Goal: Information Seeking & Learning: Learn about a topic

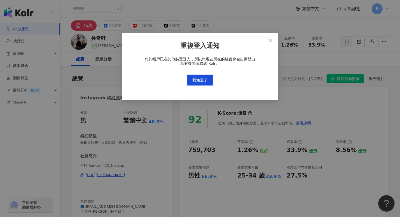
click at [194, 86] on div "重複登入通知 您的帳戶已在其他裝置登入，所以您現在所在的裝置會被自動登出 若有疑問請聯絡 Kolr。 我知道了" at bounding box center [200, 67] width 157 height 68
click at [195, 79] on span "我知道了" at bounding box center [199, 80] width 15 height 4
click at [205, 78] on button "我知道了" at bounding box center [200, 80] width 27 height 11
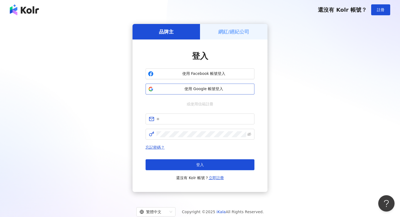
click at [205, 92] on button "使用 Google 帳號登入" at bounding box center [199, 88] width 109 height 11
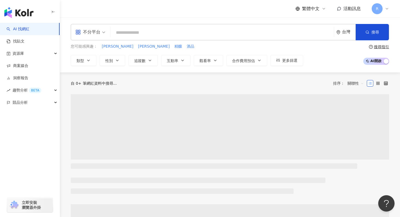
click at [387, 9] on icon at bounding box center [387, 8] width 2 height 1
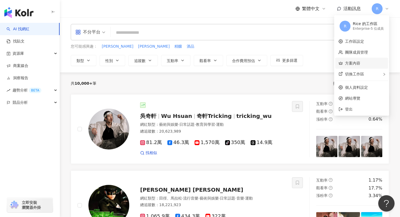
click at [360, 64] on link "方案內容" at bounding box center [352, 63] width 15 height 4
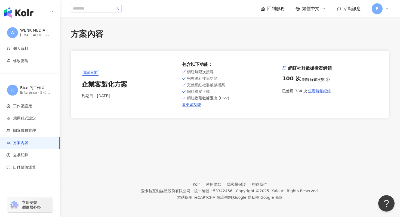
click at [328, 89] on span "查看解鎖紀錄" at bounding box center [319, 91] width 23 height 4
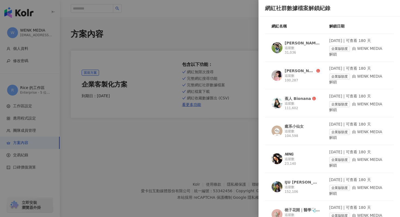
click at [183, 12] on div at bounding box center [200, 108] width 400 height 217
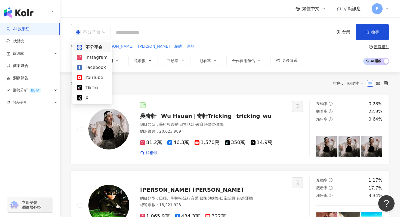
click at [89, 32] on div "不分平台" at bounding box center [87, 32] width 25 height 9
click at [91, 54] on div "Instagram" at bounding box center [92, 57] width 31 height 7
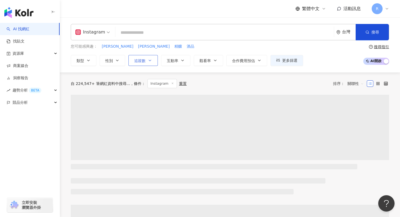
click at [147, 64] on button "追蹤數" at bounding box center [142, 60] width 29 height 11
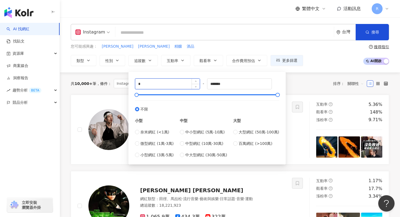
click at [156, 85] on input "*" at bounding box center [167, 84] width 64 height 10
type input "*"
type input "******"
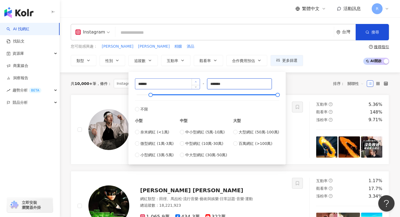
drag, startPoint x: 235, startPoint y: 83, endPoint x: 194, endPoint y: 82, distance: 40.8
click at [194, 82] on div "****** - ******* 不限 小型 奈米網紅 (<1萬) 微型網紅 (1萬-3萬) 小型網紅 (3萬-5萬) 中型 中小型網紅 (5萬-10萬) 中…" at bounding box center [207, 117] width 144 height 79
type input "******"
click at [183, 80] on input "******" at bounding box center [167, 84] width 64 height 10
drag, startPoint x: 141, startPoint y: 83, endPoint x: 136, endPoint y: 83, distance: 5.2
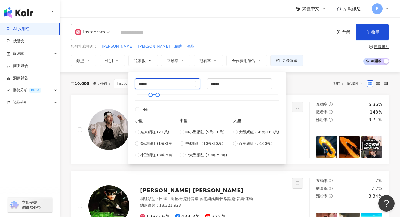
click at [136, 83] on input "******" at bounding box center [167, 84] width 64 height 10
type input "*****"
click at [185, 46] on div "您可能感興趣： 徐璇 郭昱晴 精釀 酒品" at bounding box center [187, 47] width 232 height 6
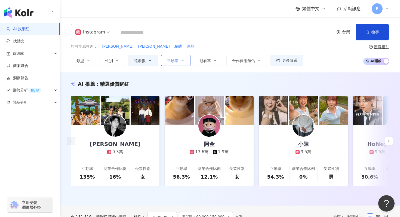
click at [167, 58] on span "互動率" at bounding box center [172, 60] width 11 height 4
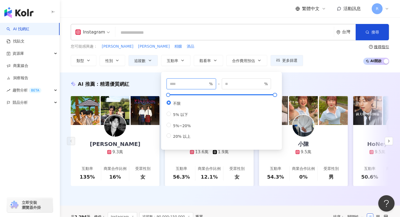
click at [181, 83] on input "number" at bounding box center [189, 84] width 38 height 6
type input "*"
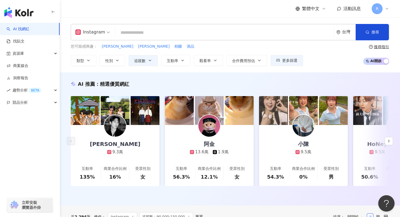
click at [196, 49] on div "您可能感興趣： 徐璇 郭昱晴 精釀 酒品" at bounding box center [187, 47] width 232 height 6
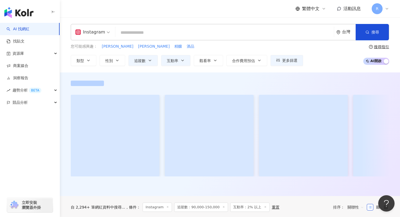
click at [189, 32] on input "search" at bounding box center [224, 32] width 214 height 10
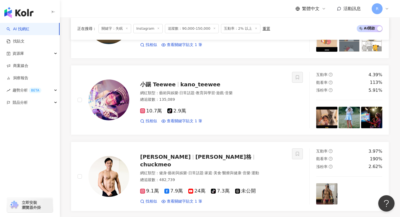
scroll to position [468, 0]
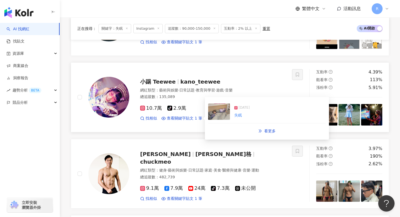
click at [226, 115] on img at bounding box center [219, 111] width 22 height 16
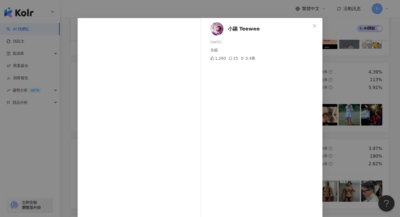
scroll to position [8, 0]
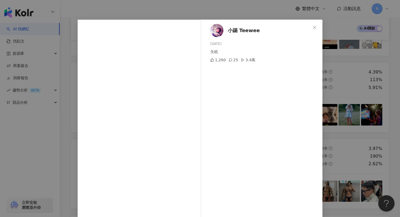
click at [134, 11] on div "小踢 Teewee 2025/1/11 失眠 1,260 25 3.4萬 查看原始貼文" at bounding box center [200, 108] width 400 height 217
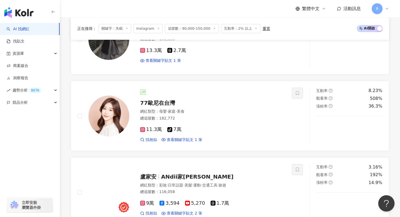
scroll to position [907, 0]
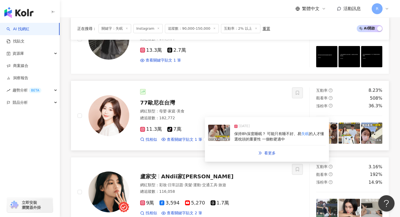
click at [222, 138] on img at bounding box center [219, 133] width 22 height 16
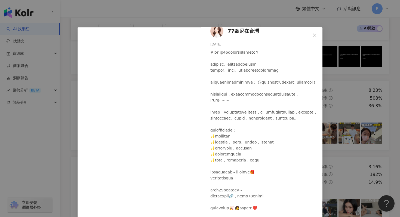
scroll to position [8, 0]
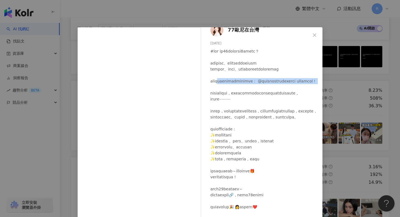
drag, startPoint x: 224, startPoint y: 88, endPoint x: 239, endPoint y: 100, distance: 19.3
click at [239, 100] on div at bounding box center [264, 140] width 108 height 185
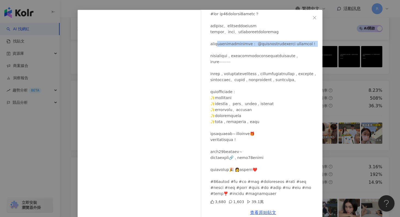
scroll to position [27, 0]
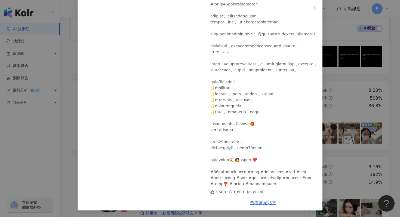
click at [338, 97] on div "77歐尼在台灣 2025/4/26 3,680 1,603 39.1萬 查看原始貼文" at bounding box center [200, 108] width 400 height 217
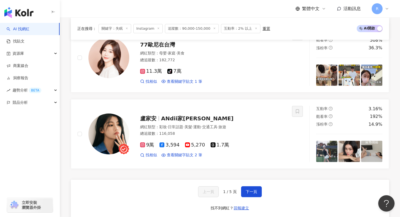
scroll to position [968, 0]
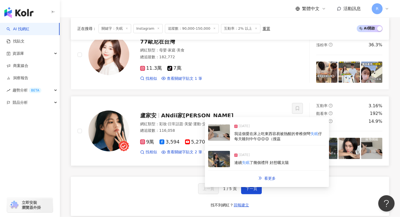
click at [221, 137] on img at bounding box center [219, 132] width 22 height 16
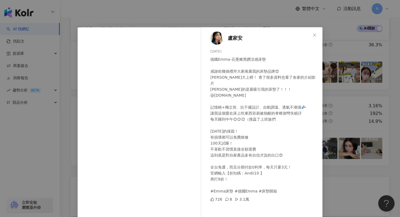
click at [186, 12] on div "盧家安 2025/8/11 德國Emma-石墨烯黑鑽涼感床墊 感謝前幾個禮拜大家推薦我的床墊品牌😍 Emma大上榜！ 查了很多資料也看了各家的介紹影片 Emm…" at bounding box center [200, 108] width 400 height 217
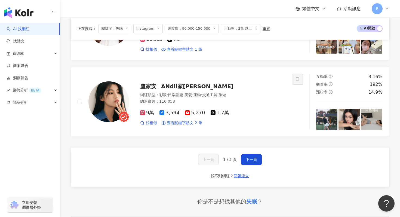
scroll to position [999, 0]
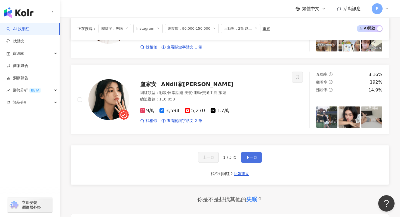
click at [259, 158] on button "下一頁" at bounding box center [251, 157] width 21 height 11
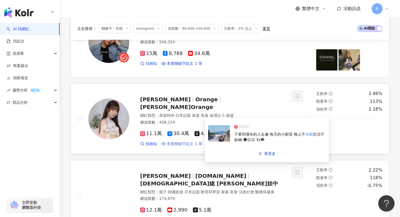
scroll to position [872, 0]
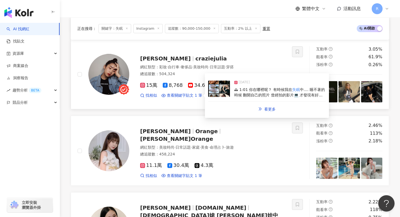
click at [224, 92] on img at bounding box center [219, 89] width 22 height 16
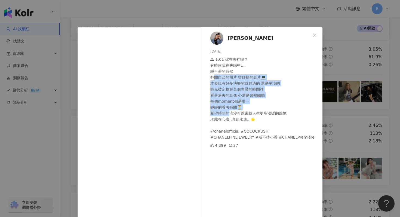
drag, startPoint x: 214, startPoint y: 79, endPoint x: 230, endPoint y: 114, distance: 39.1
click at [230, 114] on div "🕰 1:01 你在哪裡呢？ 有時候我在失眠中.... 睡不著的時候 翻開自己的照片 曾經拍的影片💻 才發現有好多快樂的或難過的 還是平淡的 時光被定格在某個專…" at bounding box center [264, 98] width 108 height 84
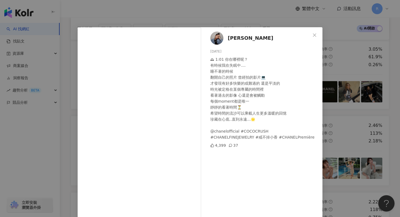
click at [212, 16] on div "julia 2024/10/11 🕰 1:01 你在哪裡呢？ 有時候我在失眠中.... 睡不著的時候 翻開自己的照片 曾經拍的影片💻 才發現有好多快樂的或難過…" at bounding box center [200, 108] width 400 height 217
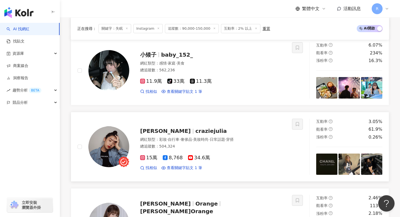
scroll to position [800, 0]
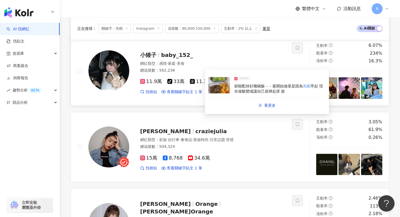
click at [228, 89] on img at bounding box center [219, 85] width 22 height 16
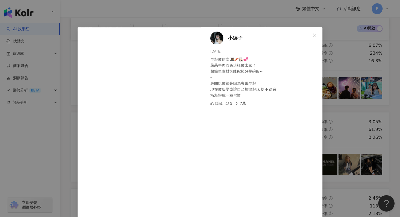
click at [159, 10] on div "小矮子 2025/2/17 早起做便當🍱🥓👩🏻‍🍳💞 蔥蒜牛肉蓋飯這樣做太猛了 超簡單食材卻能配掉好幾碗飯⋯ - 最開始做菜是因為失眠早起 現在做飯變成讓自己…" at bounding box center [200, 108] width 400 height 217
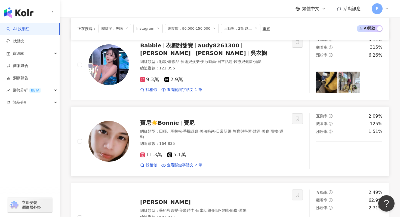
scroll to position [499, 0]
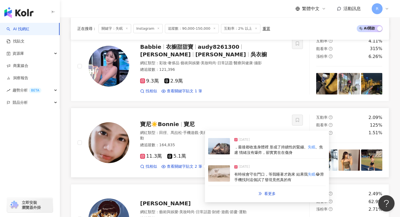
click at [227, 170] on img at bounding box center [219, 173] width 22 height 16
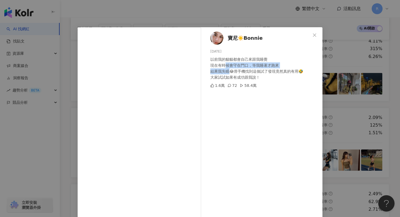
drag, startPoint x: 224, startPoint y: 65, endPoint x: 228, endPoint y: 73, distance: 8.4
click at [228, 73] on div "以前我的貓貓都會自己來跟我睡覺 現在有時候會守在門口，等我睡著才跑來 結果我失眠😂滑手機找到這個試了發現竟然真的有用🤣 大家試試如果有成功跟我說！" at bounding box center [264, 68] width 108 height 24
click at [247, 21] on div "寶尼☀️Bonnie 2024/8/22 以前我的貓貓都會自己來跟我睡覺 現在有時候會守在門口，等我睡著才跑來 結果我失眠😂滑手機找到這個試了發現竟然真的有用…" at bounding box center [200, 108] width 400 height 217
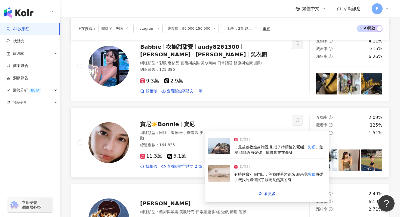
click at [226, 143] on img at bounding box center [219, 146] width 22 height 16
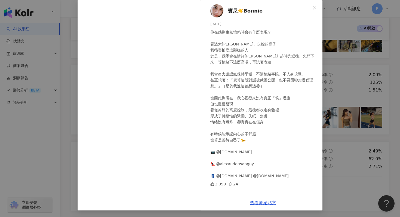
scroll to position [555, 0]
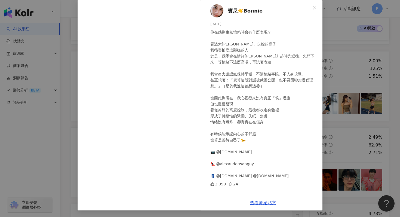
click at [341, 104] on div "寶尼☀️Bonnie 2025/4/9 你在感到生氣憤怒時會有什麼表現？ 看過太多歇斯底里、失控的樣子 我很害怕變成那樣的人 於是，我學會在情緒張力升起時先退…" at bounding box center [200, 108] width 400 height 217
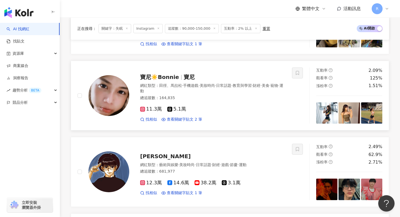
scroll to position [535, 0]
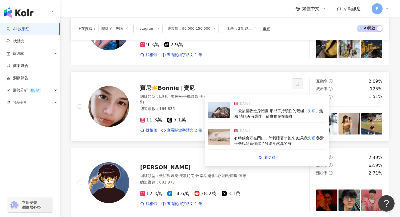
click at [230, 140] on div "2024/8/22 有時候會守在門口，等我睡著才跑來 結果我 失眠 😂滑手機找到這個試了發現竟然真的有" at bounding box center [266, 137] width 117 height 25
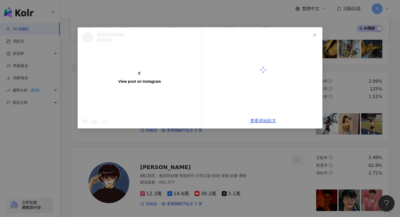
click at [233, 15] on div "View post on Instagram 查看原始貼文" at bounding box center [200, 108] width 400 height 217
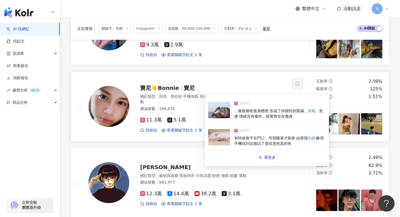
click at [221, 132] on img at bounding box center [219, 137] width 22 height 16
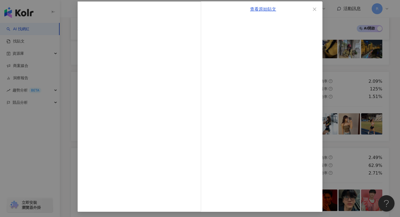
scroll to position [27, 0]
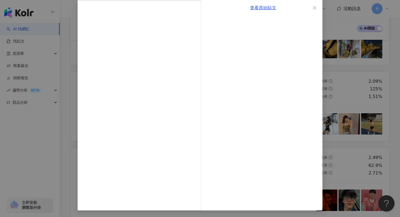
click at [69, 38] on div "查看原始貼文" at bounding box center [200, 108] width 400 height 217
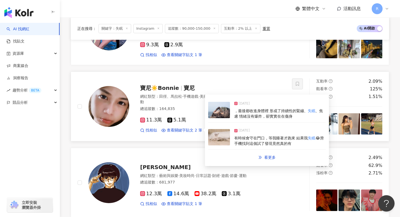
click at [234, 138] on span "有時候會守在門口，等我睡著才跑來 結果我" at bounding box center [270, 138] width 73 height 4
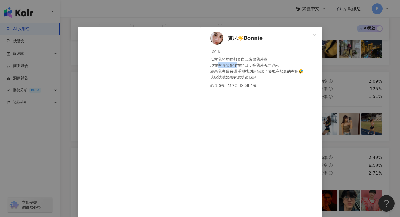
drag, startPoint x: 218, startPoint y: 65, endPoint x: 238, endPoint y: 65, distance: 20.4
click at [238, 65] on div "以前我的貓貓都會自己來跟我睡覺 現在有時候會守在門口，等我睡著才跑來 結果我失眠😂滑手機找到這個試了發現竟然真的有用🤣 大家試試如果有成功跟我說！" at bounding box center [264, 68] width 108 height 24
click at [224, 72] on div "以前我的貓貓都會自己來跟我睡覺 現在有時候會守在門口，等我睡著才跑來 結果我失眠😂滑手機找到這個試了發現竟然真的有用🤣 大家試試如果有成功跟我說！" at bounding box center [264, 68] width 108 height 24
click at [175, 17] on div "寶尼☀️Bonnie 2024/8/22 以前我的貓貓都會自己來跟我睡覺 現在有時候會守在門口，等我睡著才跑來 結果我失眠😂滑手機找到這個試了發現竟然真的有用…" at bounding box center [200, 108] width 400 height 217
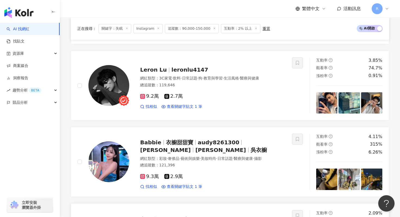
scroll to position [385, 0]
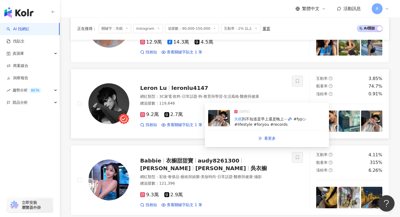
click at [220, 120] on img at bounding box center [219, 118] width 22 height 16
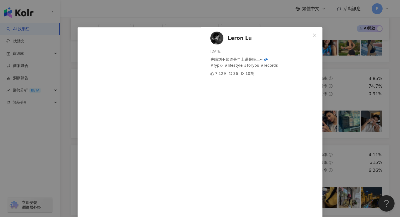
click at [140, 18] on div "Leron Lu 2025/7/13 失眠到不知道是早上還是晚上⋯💤 #fypシ #lifestyle #foryou #records 7,129 36 1…" at bounding box center [200, 108] width 400 height 217
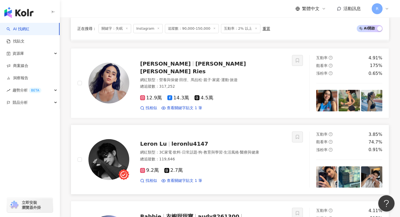
scroll to position [323, 0]
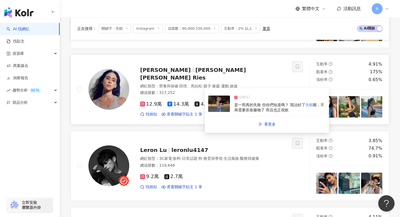
click at [221, 108] on img at bounding box center [219, 103] width 22 height 16
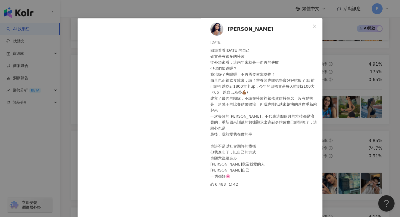
scroll to position [7, 0]
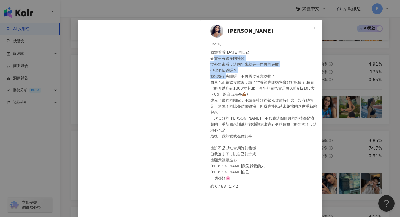
drag, startPoint x: 219, startPoint y: 58, endPoint x: 230, endPoint y: 79, distance: 23.0
click at [230, 79] on div "回頭看看2024年的自己 確實是有很多的挫敗 從外頭來看，這兩年來就是一而再的失敗 但你們知道嗎？ 我治好了失眠喔，不再需要依靠藥物了 而且也正視飲食障礙，請…" at bounding box center [264, 115] width 108 height 132
click at [246, 58] on div "回頭看看2024年的自己 確實是有很多的挫敗 從外頭來看，這兩年來就是一而再的失敗 但你們知道嗎？ 我治好了失眠喔，不再需要依靠藥物了 而且也正視飲食障礙，請…" at bounding box center [264, 115] width 108 height 132
click at [155, 17] on div "雷理莎 2025/1/7 回頭看看2024年的自己 確實是有很多的挫敗 從外頭來看，這兩年來就是一而再的失敗 但你們知道嗎？ 我治好了失眠喔，不再需要依靠藥物…" at bounding box center [200, 108] width 400 height 217
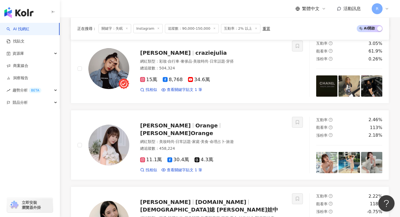
scroll to position [1020, 0]
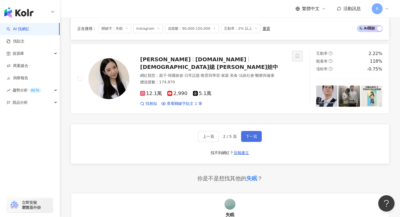
click at [251, 133] on button "下一頁" at bounding box center [251, 136] width 21 height 11
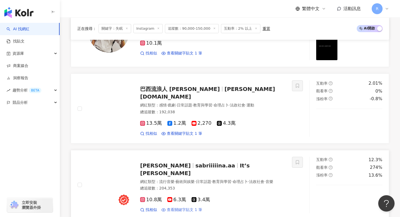
scroll to position [832, 0]
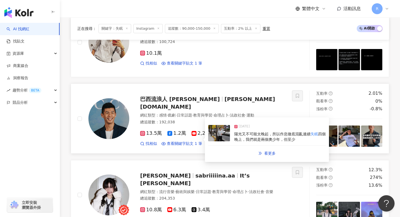
click at [220, 133] on img at bounding box center [219, 133] width 22 height 16
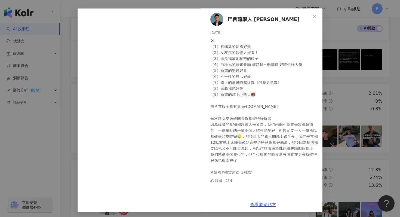
scroll to position [21, 0]
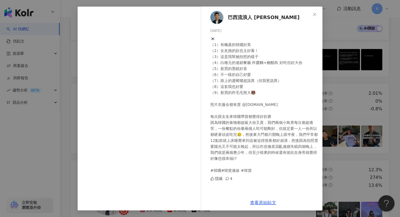
click at [221, 4] on div "巴西流浪人 張賢Johnny 2024/11/19 隱藏 4 查看原始貼文" at bounding box center [200, 108] width 400 height 217
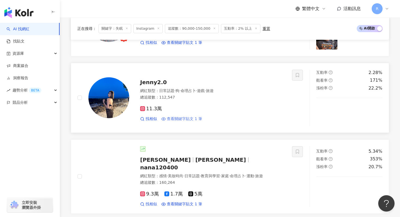
scroll to position [401, 0]
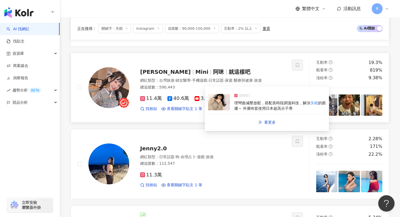
click at [222, 106] on img at bounding box center [219, 102] width 22 height 16
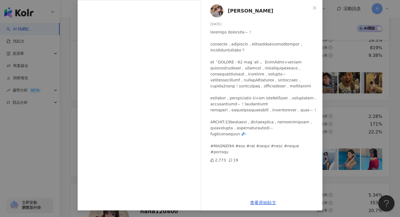
scroll to position [0, 0]
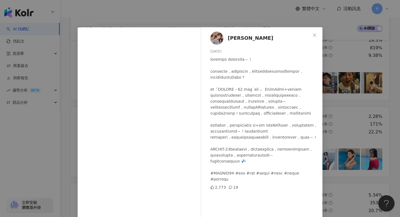
click at [160, 17] on div "陳怡君-阿咪 2025/1/1 2,773 19 查看原始貼文" at bounding box center [200, 108] width 400 height 217
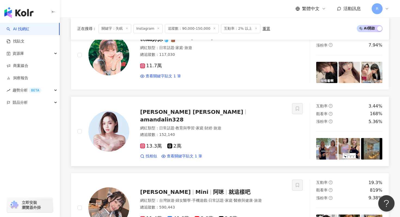
scroll to position [261, 0]
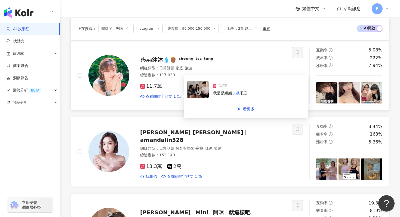
click at [194, 92] on img at bounding box center [198, 89] width 22 height 16
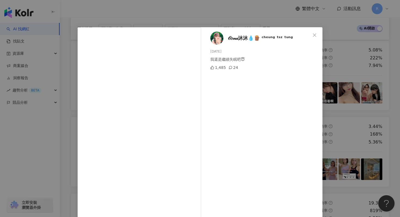
click at [203, 11] on div "𝒪𝑜𝓃𝒶沐沐💧🪵 ᶜʰᵉᵘⁿᵍ ᵗˢᶻ ᵗᵘⁿᵍ 2024/11/12 我還是繼續失眠吧😇 1,485 24 查看原始貼文" at bounding box center [200, 108] width 400 height 217
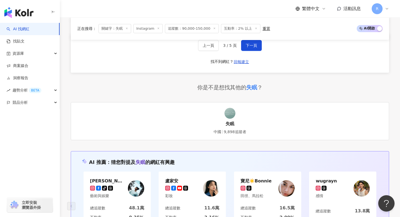
scroll to position [1111, 0]
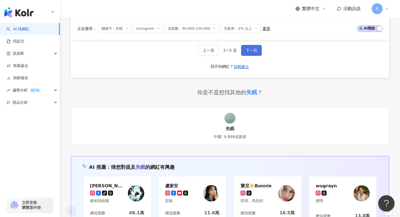
click at [250, 48] on span "下一頁" at bounding box center [251, 50] width 11 height 4
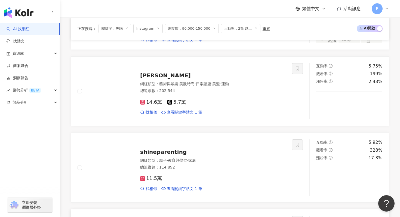
scroll to position [845, 0]
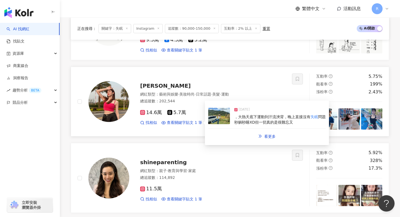
click at [221, 122] on img at bounding box center [219, 116] width 22 height 16
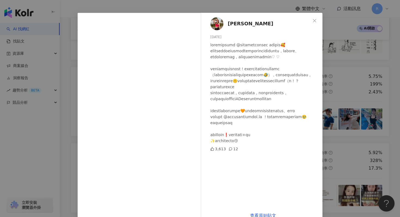
scroll to position [19, 0]
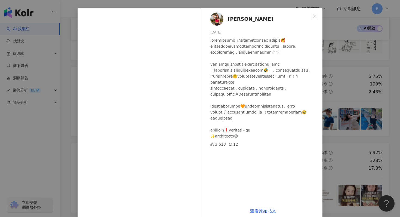
click at [338, 70] on div "姍姍 2024/12/15 3,613 12 查看原始貼文" at bounding box center [200, 108] width 400 height 217
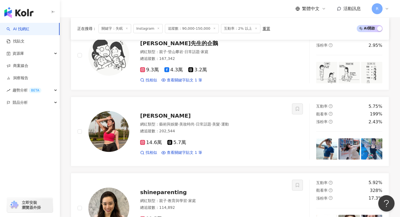
scroll to position [850, 0]
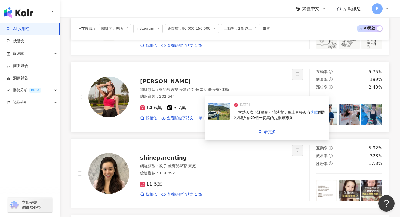
click at [222, 118] on img at bounding box center [219, 111] width 22 height 16
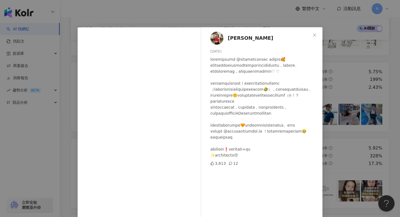
click at [161, 16] on div "姍姍 2024/12/15 3,613 12 查看原始貼文" at bounding box center [200, 108] width 400 height 217
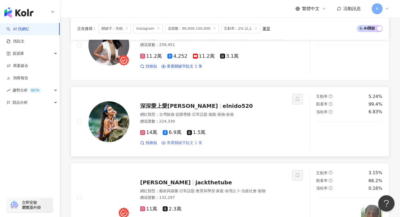
scroll to position [515, 0]
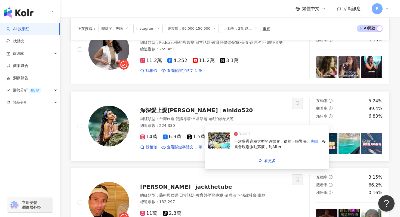
click at [231, 145] on div "2025/5/17 一次舉辦這種大型的簽書會，從前一晚緊張、 失眠 ，簽書會現場激動落淚，到After" at bounding box center [266, 140] width 117 height 25
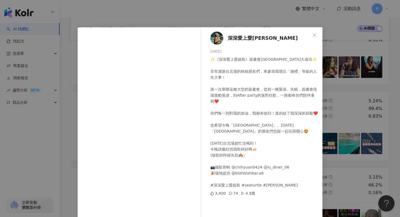
click at [226, 7] on div "深深愛上愛妮島 2025/5/17 ✨《深深愛上愛妮島》簽書會台北場大成功✨ 非常謝謝台北場的粉絲朋友們，來參加我堪比「婚禮」等級的人生大事！ 第一次舉辦這種…" at bounding box center [200, 108] width 400 height 217
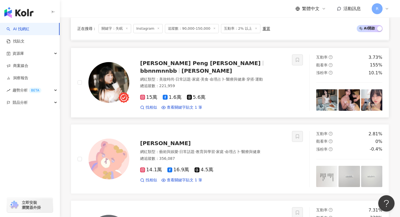
scroll to position [329, 0]
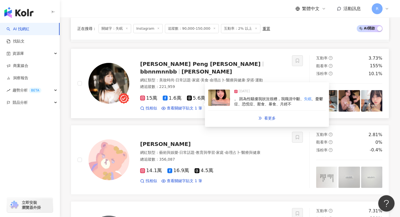
click at [216, 104] on img at bounding box center [219, 97] width 22 height 16
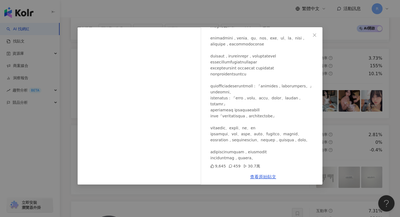
scroll to position [87, 0]
click at [225, 17] on div "Anna Peng 楚燕 2024/12/29 9,645 459 30.7萬 查看原始貼文" at bounding box center [200, 108] width 400 height 217
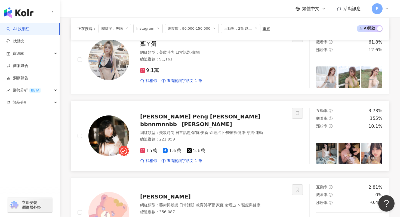
scroll to position [264, 0]
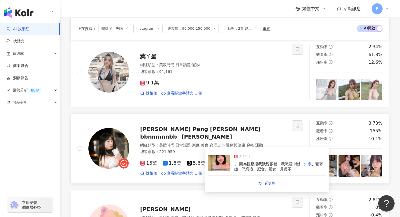
click at [211, 167] on img at bounding box center [219, 162] width 22 height 16
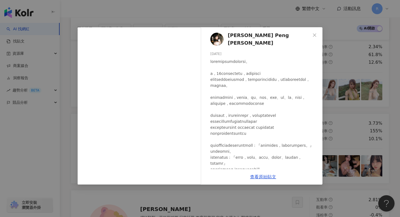
click at [184, 12] on div "Anna Peng 楚燕 2024/12/29 9,645 459 30.7萬 查看原始貼文" at bounding box center [200, 108] width 400 height 217
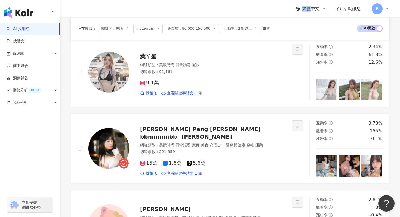
click at [184, 12] on div "繁體中文 活動訊息 R" at bounding box center [230, 8] width 318 height 17
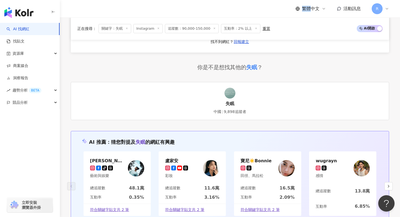
scroll to position [1099, 0]
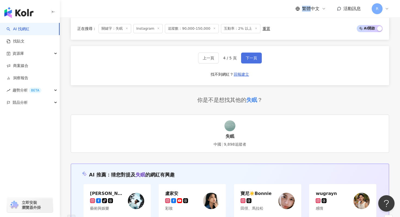
click at [250, 59] on span "下一頁" at bounding box center [251, 58] width 11 height 4
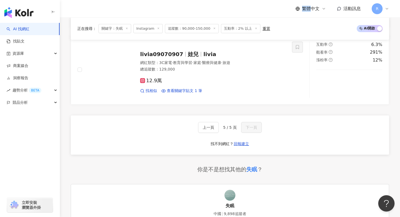
scroll to position [1029, 0]
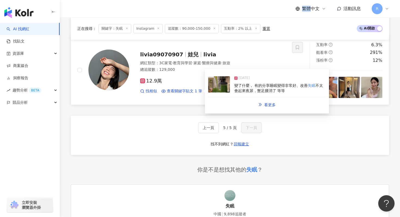
click at [223, 83] on img at bounding box center [219, 84] width 22 height 16
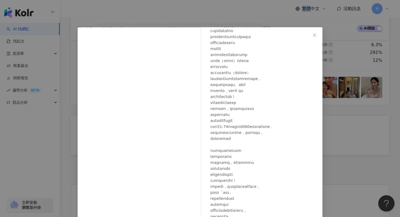
scroll to position [117, 0]
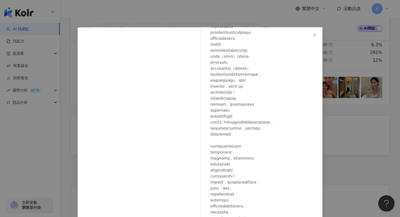
click at [233, 16] on div "livia09070907 2025/7/11 829 18 8.2萬 查看原始貼文" at bounding box center [200, 108] width 400 height 217
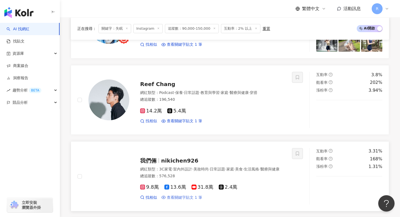
scroll to position [693, 0]
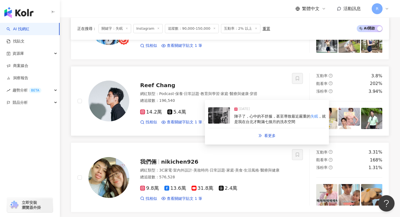
click at [212, 119] on img at bounding box center [219, 115] width 22 height 16
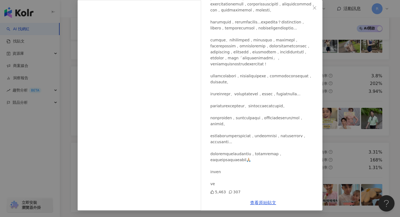
scroll to position [205, 0]
click at [75, 53] on div "Reef Chang 2024/11/18 5,463 307 查看原始貼文" at bounding box center [200, 108] width 400 height 217
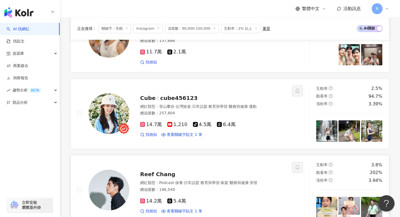
scroll to position [586, 0]
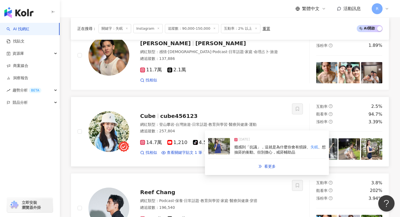
click at [221, 148] on img at bounding box center [219, 146] width 22 height 16
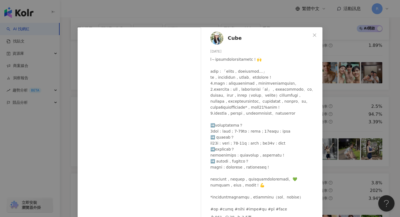
scroll to position [6, 0]
click at [243, 14] on div "Cube 2025/1/27 961 38 2.5萬 查看原始貼文" at bounding box center [200, 108] width 400 height 217
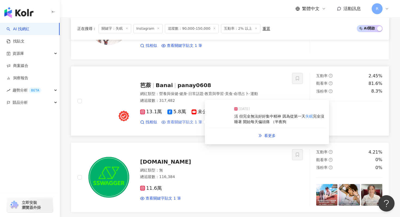
scroll to position [386, 0]
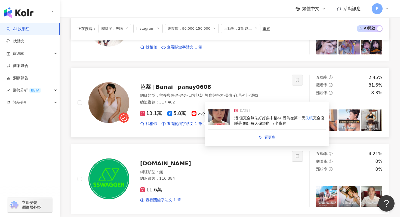
click at [217, 126] on div "2025/7/9 活 但完全無法好好集中精神 因為從第一天 失眠 完全沒睡著 開始每天偏頭痛 （半夜狗" at bounding box center [266, 117] width 117 height 25
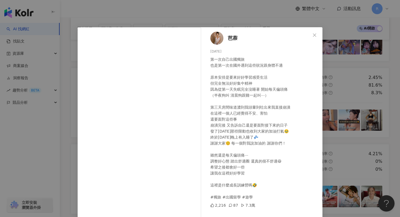
scroll to position [5, 0]
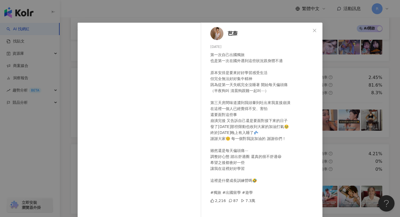
click at [243, 8] on div "芭萘 2025/7/9 第一次自己出國獨旅 也是第一次在國外遇到這些狀況跟身體不適 原本安排是要來好好學習感受生活 但完全無法好好集中精神 因為從第一天失眠完…" at bounding box center [200, 108] width 400 height 217
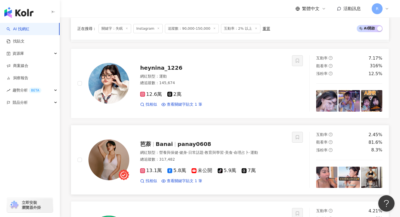
scroll to position [326, 0]
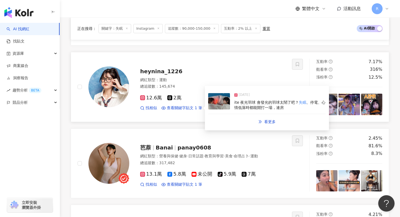
click at [219, 106] on img at bounding box center [219, 101] width 22 height 16
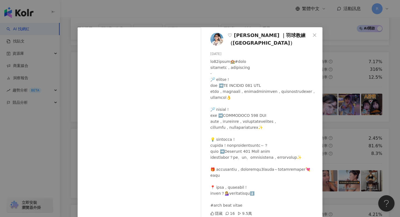
click at [209, 19] on div "♡ Nina ｜羽球教練（Taipei） 2025/6/7 隱藏 16 9.5萬 查看原始貼文" at bounding box center [200, 108] width 400 height 217
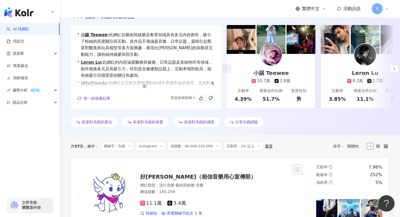
scroll to position [0, 0]
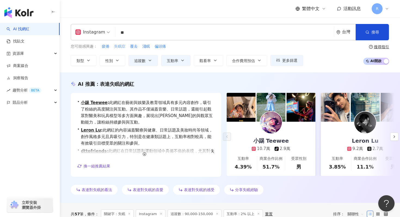
click at [117, 48] on span "失眠症" at bounding box center [119, 46] width 11 height 5
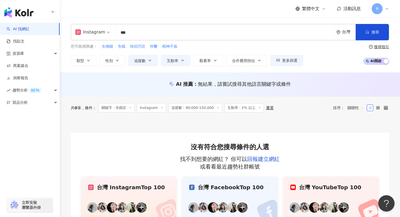
click at [139, 46] on span "睡眠問題" at bounding box center [137, 46] width 15 height 5
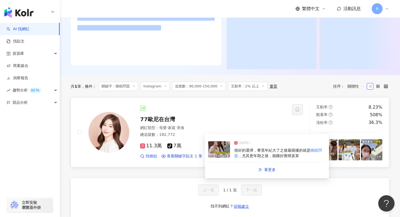
scroll to position [111, 0]
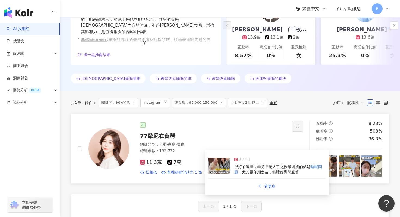
click at [220, 168] on img at bounding box center [219, 165] width 22 height 16
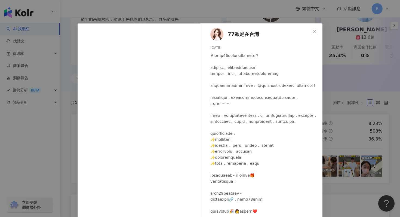
scroll to position [0, 0]
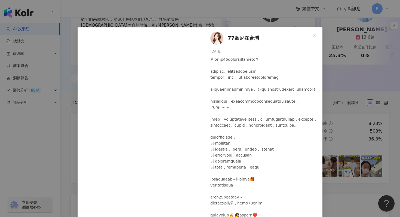
click at [218, 11] on div "77歐尼在台灣 2025/4/26 3,680 1,603 39.1萬 查看原始貼文" at bounding box center [200, 108] width 400 height 217
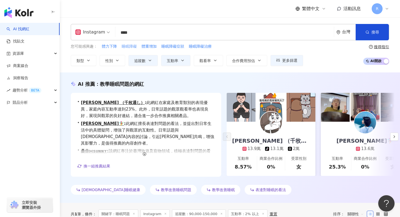
click at [135, 45] on span "睡眠障礙" at bounding box center [129, 46] width 15 height 5
type input "****"
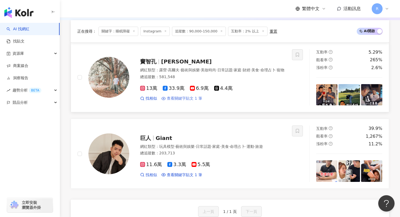
scroll to position [245, 0]
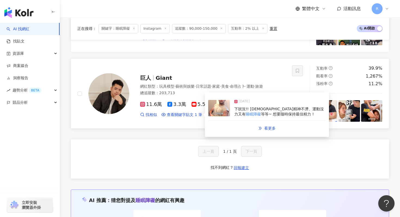
click at [217, 109] on img at bounding box center [219, 108] width 22 height 16
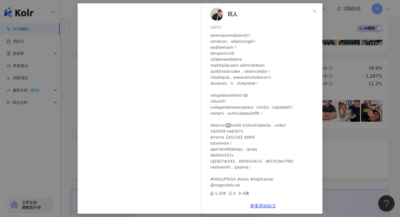
scroll to position [26, 0]
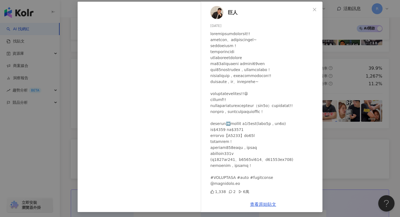
click at [345, 64] on div "巨人 2024/11/21 1,338 2 6萬 查看原始貼文" at bounding box center [200, 108] width 400 height 217
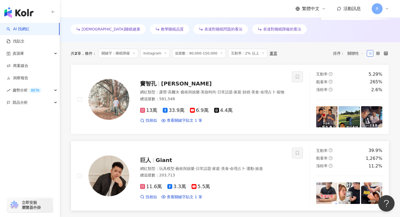
scroll to position [0, 0]
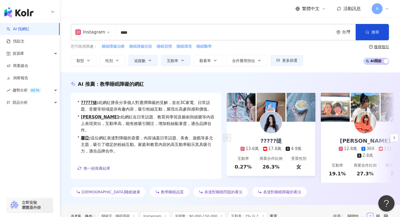
click at [171, 33] on input "****" at bounding box center [224, 32] width 214 height 10
click at [146, 135] on span "馨亞 : 這位網紅表達對障礙的喜愛，內容涵蓋日常話題、美食、遊戲等多元主題，吸引了穩定的粉絲互動。家庭和教育內容的高互動率顯示其具吸引力，適合品牌合作。" at bounding box center [148, 145] width 134 height 20
click at [91, 33] on div "Instagram" at bounding box center [90, 32] width 30 height 9
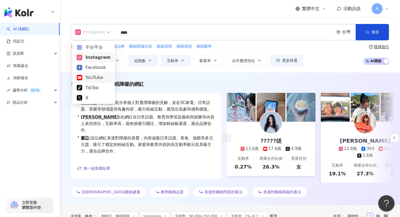
click at [98, 79] on div "YouTube" at bounding box center [94, 77] width 34 height 7
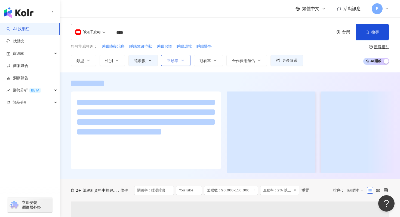
click at [172, 61] on span "互動率" at bounding box center [172, 60] width 11 height 4
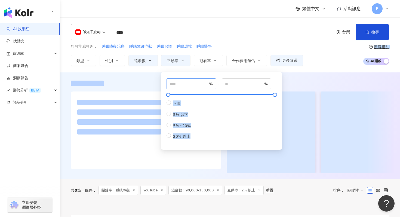
drag, startPoint x: 172, startPoint y: 90, endPoint x: 166, endPoint y: 88, distance: 6.5
click at [160, 89] on main "YouTube **** 台灣 搜尋 cb54d56d-8e4d-45df-bc76-f73c8ddcf43e dfc1dac2-26a7-4662-b146…" at bounding box center [230, 164] width 340 height 295
click at [177, 103] on span "不限" at bounding box center [177, 103] width 12 height 4
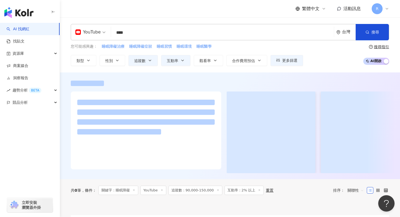
click at [145, 73] on div at bounding box center [230, 125] width 340 height 107
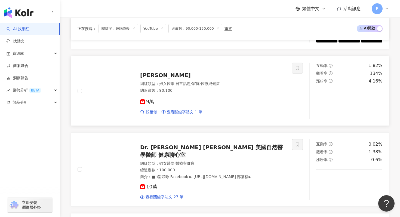
scroll to position [158, 0]
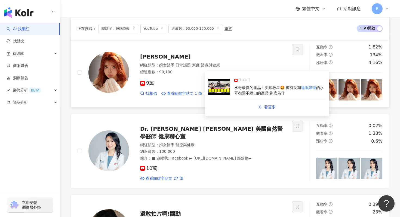
click at [211, 91] on img at bounding box center [219, 87] width 22 height 16
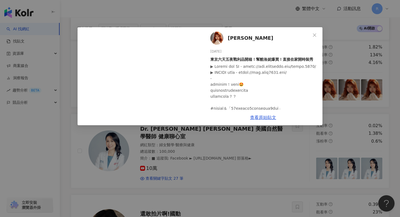
click at [230, 38] on span "Nissie陳妮絲" at bounding box center [250, 38] width 45 height 8
click at [144, 10] on div "Nissie陳妮絲 2025/4/15 東京六天五夜戰利品開箱！幫酷洛妮爆買！直接在家開時裝秀 419 22 3萬 查看原始貼文" at bounding box center [200, 108] width 400 height 217
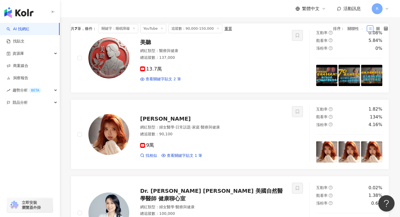
scroll to position [0, 0]
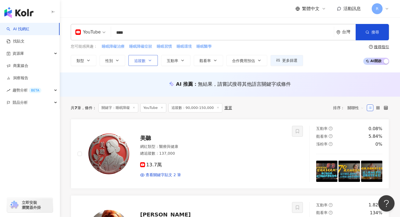
click at [135, 59] on span "追蹤數" at bounding box center [139, 60] width 11 height 4
click at [97, 85] on div "AI 推薦 ： 無結果，請嘗試搜尋其他語言關鍵字或條件" at bounding box center [230, 84] width 318 height 7
click at [135, 33] on input "****" at bounding box center [222, 32] width 218 height 10
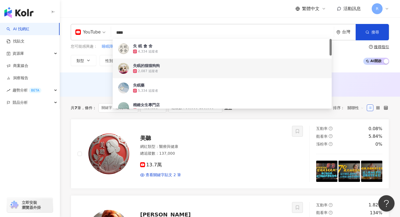
click at [135, 33] on input "****" at bounding box center [222, 32] width 218 height 10
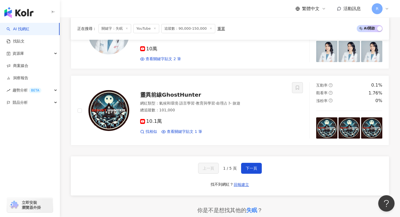
scroll to position [924, 0]
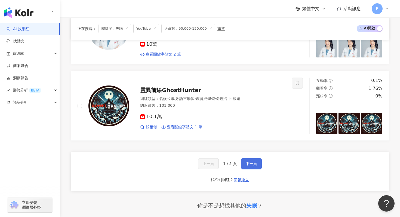
type input "**"
click at [259, 168] on button "下一頁" at bounding box center [251, 163] width 21 height 11
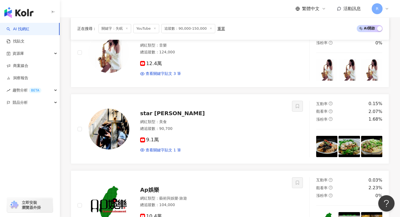
scroll to position [351, 0]
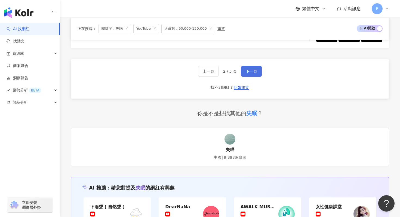
click at [251, 77] on button "下一頁" at bounding box center [251, 71] width 21 height 11
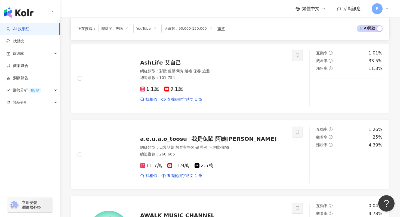
scroll to position [240, 0]
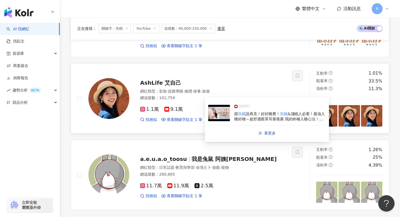
click at [217, 117] on img at bounding box center [219, 113] width 22 height 16
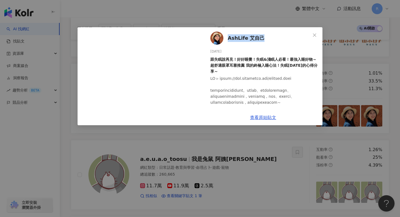
drag, startPoint x: 226, startPoint y: 36, endPoint x: 261, endPoint y: 36, distance: 35.1
click at [261, 36] on div "AshLife 艾自己 2025/3/8 跟失眠說再見！好好睡覺！失眠&淺眠人必看！最強入睡好物～超舒適眼罩耳塞推薦 我的終極入睡心法！失眠10年的心得分享～…" at bounding box center [263, 68] width 119 height 82
copy span "AshLife 艾自己"
click at [211, 16] on div "AshLife 艾自己 2025/3/8 跟失眠說再見！好好睡覺！失眠&淺眠人必看！最強入睡好物～超舒適眼罩耳塞推薦 我的終極入睡心法！失眠10年的心得分享～…" at bounding box center [200, 108] width 400 height 217
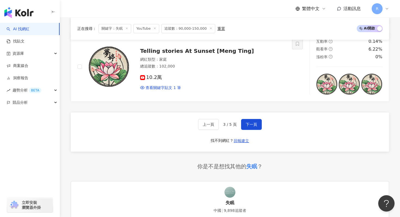
scroll to position [1072, 0]
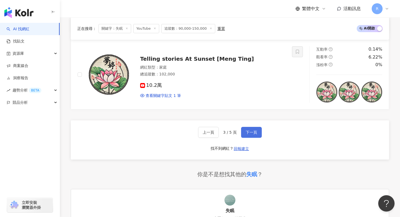
click at [253, 130] on span "下一頁" at bounding box center [251, 132] width 11 height 4
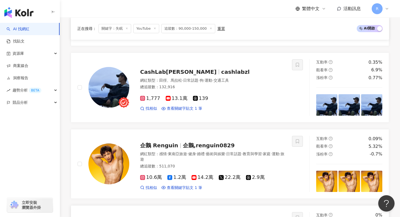
scroll to position [785, 0]
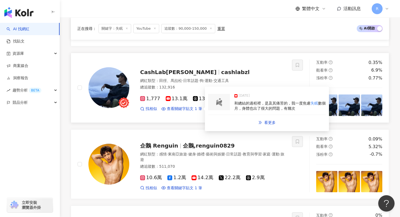
click at [214, 106] on div at bounding box center [219, 102] width 22 height 16
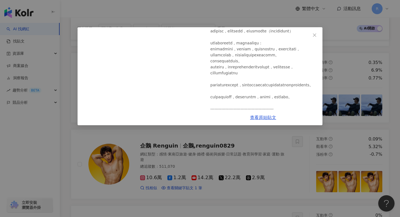
scroll to position [41, 0]
click at [221, 151] on div "CashLab卓倫 2025/7/21 我虧了$1,000,000美金，讓我學會的教訓... 1,343 248 3.6萬 查看原始貼文" at bounding box center [200, 108] width 400 height 217
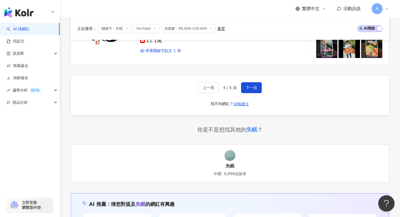
scroll to position [980, 0]
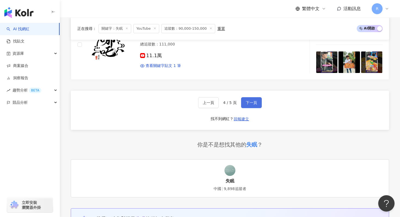
click at [253, 100] on span "下一頁" at bounding box center [251, 102] width 11 height 4
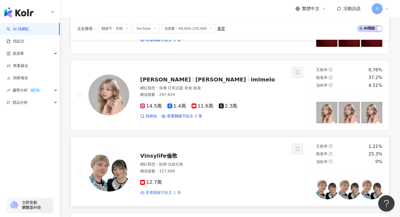
scroll to position [620, 0]
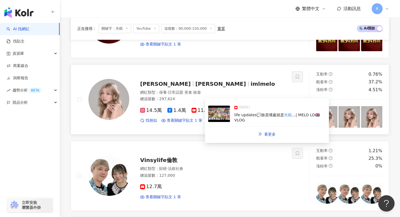
click at [219, 117] on img at bounding box center [219, 114] width 22 height 16
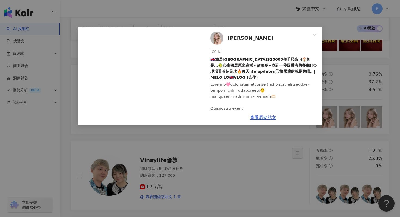
click at [174, 9] on div "Melo Lo 2024/10/3 🇬🇧旅居倫敦$10000住千尺豪宅🏠但是…🤢女生獨居原來這樣～煮晚餐+吃到一秒回香港的餐廳!!😋現場看英超足球🔥聊天lif…" at bounding box center [200, 108] width 400 height 217
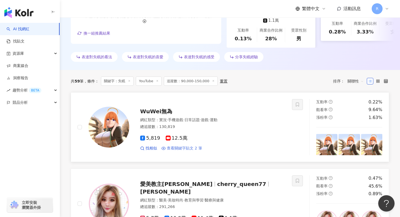
scroll to position [0, 0]
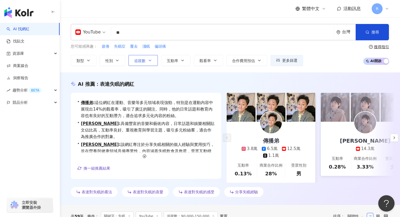
click at [138, 59] on span "追蹤數" at bounding box center [139, 60] width 11 height 4
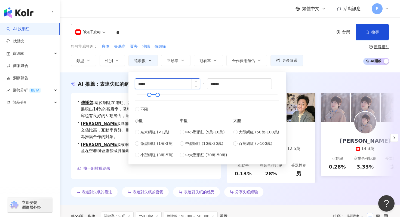
click at [146, 85] on input "*****" at bounding box center [167, 84] width 64 height 10
click at [142, 84] on input "*****" at bounding box center [167, 84] width 64 height 10
drag, startPoint x: 140, startPoint y: 83, endPoint x: 135, endPoint y: 83, distance: 4.6
click at [135, 83] on input "*****" at bounding box center [167, 84] width 64 height 10
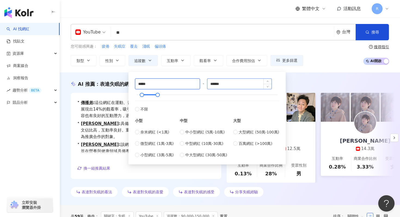
type input "*****"
drag, startPoint x: 228, startPoint y: 84, endPoint x: 192, endPoint y: 83, distance: 36.5
click at [193, 83] on div "***** - ****** 不限 小型 奈米網紅 (<1萬) 微型網紅 (1萬-3萬) 小型網紅 (3萬-5萬) 中型 中小型網紅 (5萬-10萬) 中型網…" at bounding box center [207, 117] width 144 height 79
type input "*****"
click at [197, 47] on div "您可能感興趣： 疲倦 失眠症 覆去 淺眠 偏頭痛" at bounding box center [187, 47] width 232 height 6
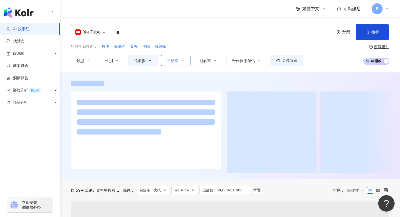
click at [178, 60] on span "互動率" at bounding box center [172, 60] width 11 height 4
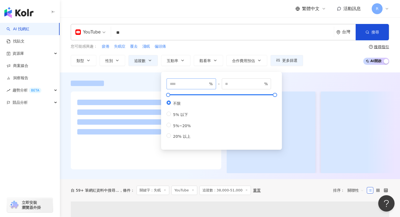
click at [182, 88] on span "%" at bounding box center [190, 83] width 49 height 11
click at [182, 85] on input "number" at bounding box center [189, 84] width 38 height 6
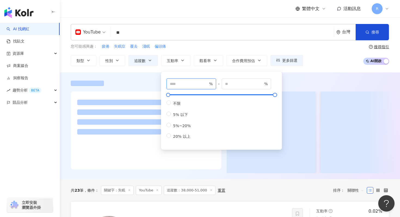
type input "*"
click at [188, 41] on div "YouTube ** 台灣 搜尋 39252799-66bc-4af1-94c2-23c1d82bb4d6 keyword 失眠(sleepless) Hol…" at bounding box center [230, 45] width 340 height 42
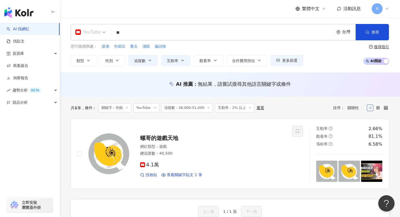
click at [84, 30] on div "YouTube" at bounding box center [87, 32] width 25 height 9
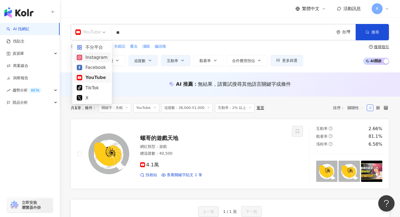
click at [97, 57] on div "Instagram" at bounding box center [92, 57] width 31 height 7
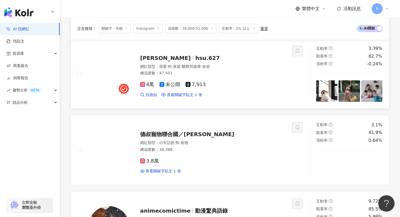
scroll to position [265, 0]
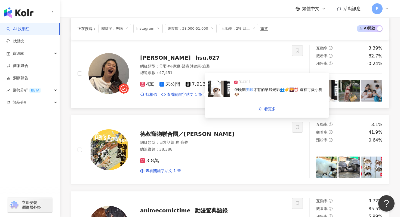
click at [214, 92] on img at bounding box center [219, 89] width 22 height 16
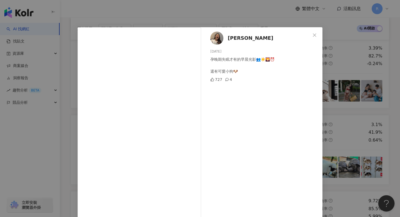
click at [120, 7] on div "Hanne 2025/8/17 孕晚期失眠才有的早晨光影👥☀️🌄⏰ 還有可愛小狗🐶 727 4 查看原始貼文" at bounding box center [200, 108] width 400 height 217
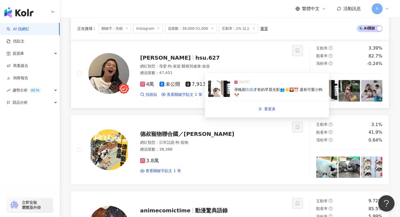
click at [213, 94] on img at bounding box center [219, 89] width 22 height 16
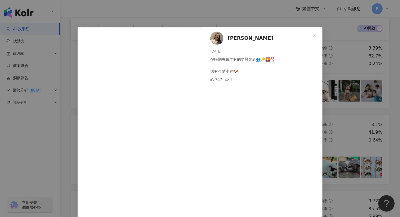
scroll to position [38, 0]
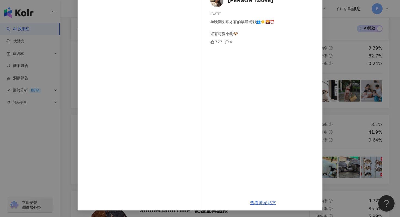
click at [69, 73] on div "Hanne 2025/8/17 孕晚期失眠才有的早晨光影👥☀️🌄⏰ 還有可愛小狗🐶 727 4 查看原始貼文" at bounding box center [200, 108] width 400 height 217
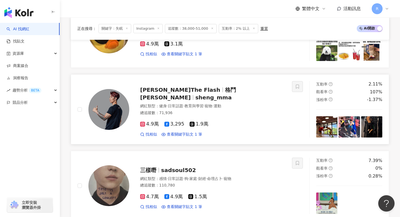
scroll to position [540, 0]
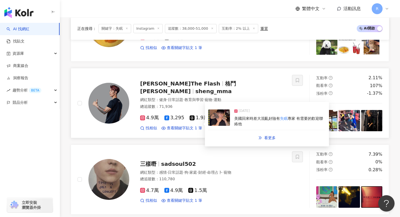
click at [225, 120] on img at bounding box center [219, 117] width 22 height 16
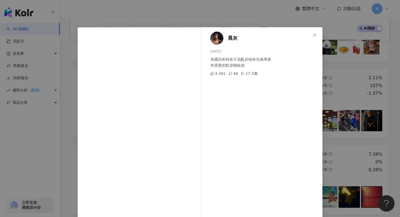
click at [134, 8] on div "晨灰 2025/7/20 美國回來時差大混亂好險有失眠專家 有需要的歡迎聯絡他 4,381 46 17.5萬 查看原始貼文" at bounding box center [200, 108] width 400 height 217
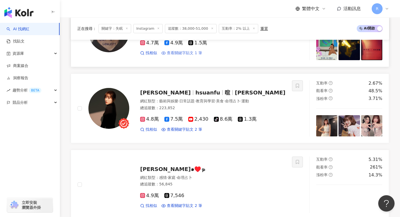
scroll to position [697, 0]
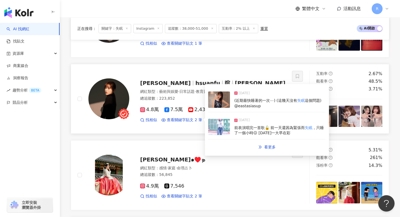
click at [219, 100] on img at bounding box center [219, 99] width 22 height 16
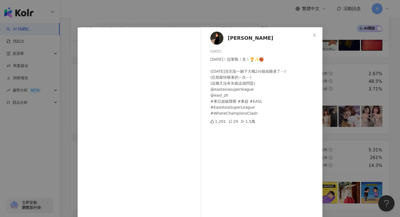
click at [142, 23] on div "芮妮 2025/3/8 明天！冠軍戰！見！🏆✨🏀 (昨天洗完澡一躺下大概2分鐘就睡著了⋯) (近期最快睡著的一次⋯) (這幾天沒有失眠這個問題) @easta…" at bounding box center [200, 108] width 400 height 217
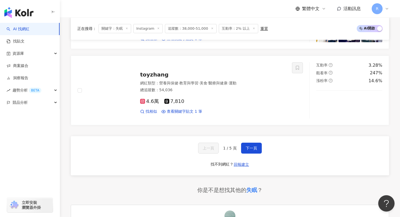
scroll to position [1021, 0]
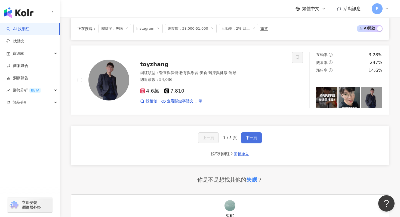
click at [251, 135] on span "下一頁" at bounding box center [251, 137] width 11 height 4
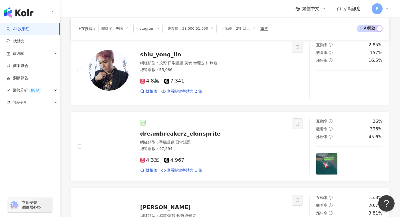
scroll to position [997, 0]
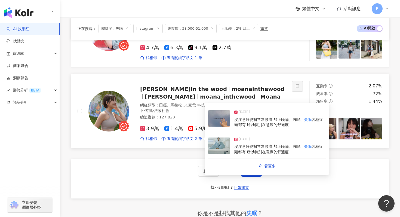
click at [219, 114] on img at bounding box center [219, 118] width 22 height 16
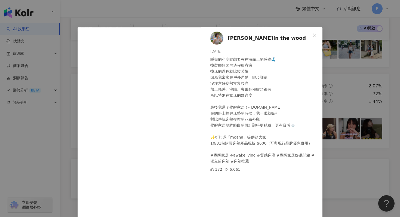
click at [140, 11] on div "莫娜In the wood 2024/9/27 睡覺的小空間想要有在海面上的感覺🌊 找裝飾軟裝的過程很療癒 找床的過程就比較苦惱 因為我常常在戶外運動、跑步訓…" at bounding box center [200, 108] width 400 height 217
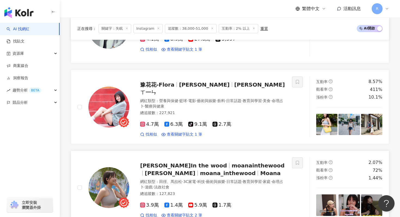
scroll to position [919, 0]
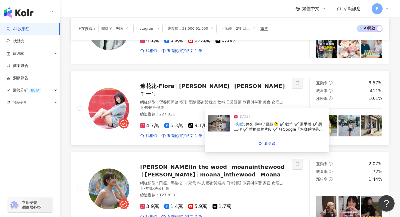
click at [222, 128] on img at bounding box center [219, 123] width 22 height 16
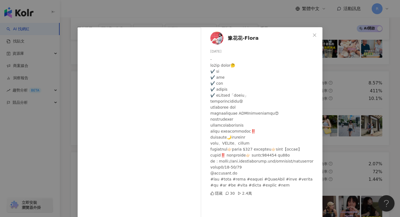
scroll to position [21, 0]
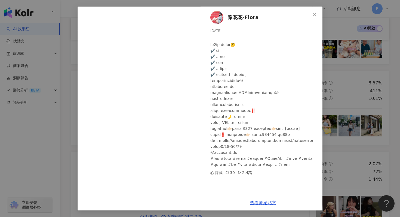
click at [61, 21] on div "豫花花-Flora 2025/7/15 隱藏 30 2.4萬 查看原始貼文" at bounding box center [200, 108] width 400 height 217
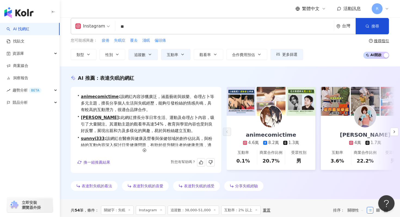
scroll to position [0, 0]
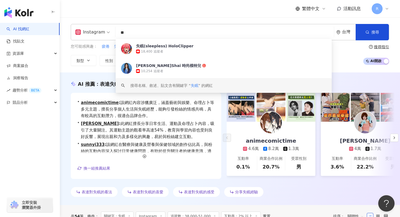
click at [138, 35] on input "**" at bounding box center [224, 32] width 214 height 10
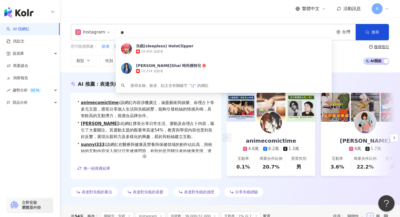
type input "*"
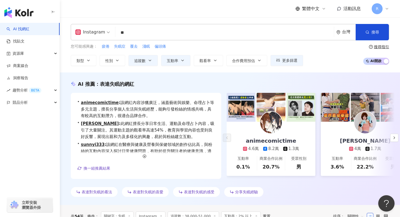
type input "*"
type input "**"
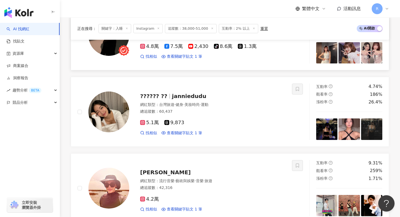
scroll to position [761, 0]
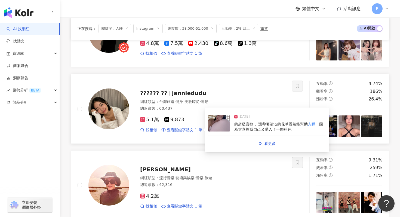
click at [237, 125] on span "的超級喜歡， 還帶著清淡的花草香氣能幫助" at bounding box center [270, 124] width 73 height 4
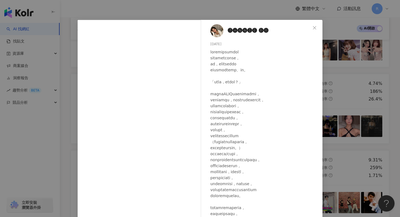
scroll to position [0, 0]
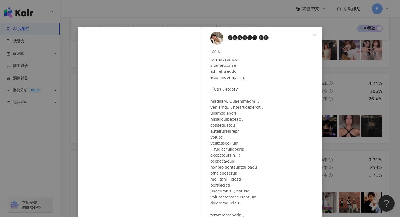
click at [137, 13] on div "🅙🅐🅝🅝🅘🅔 🅓🅤 2025/6/23 684 33 查看原始貼文" at bounding box center [200, 108] width 400 height 217
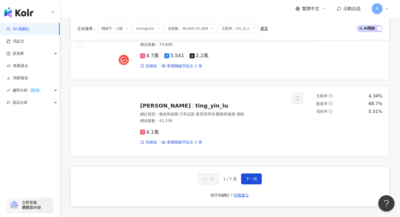
scroll to position [986, 0]
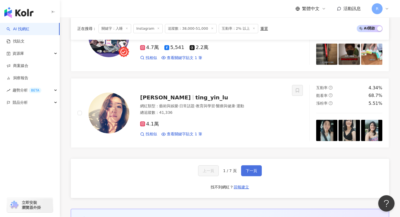
click at [259, 171] on button "下一頁" at bounding box center [251, 170] width 21 height 11
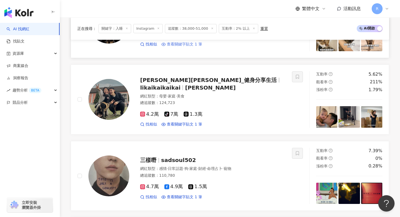
scroll to position [317, 0]
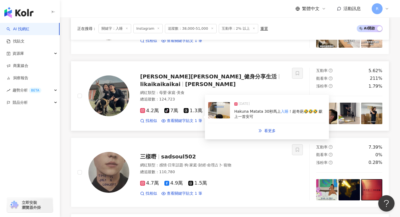
click at [222, 114] on img at bounding box center [219, 110] width 22 height 16
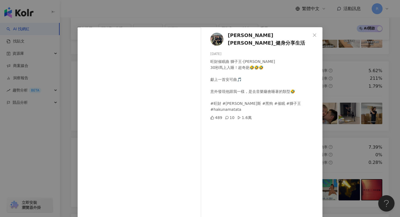
click at [246, 21] on div "郭力愷Alex_健身分享生活 2025/2/26 旺財催眠曲 獅子王-Hakuna Matata 30秒馬上入睡！超奇葩🤣🤣🤣 獻上一首安可曲🎵 意外發現他跟…" at bounding box center [200, 108] width 400 height 217
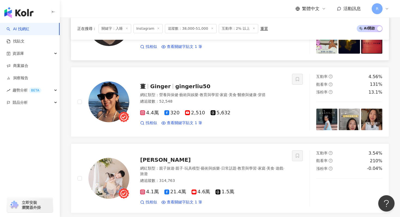
scroll to position [474, 0]
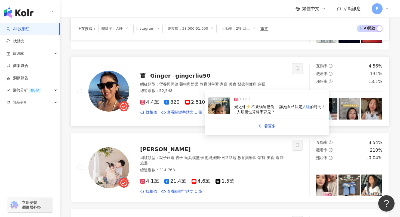
click at [212, 113] on img at bounding box center [219, 105] width 22 height 16
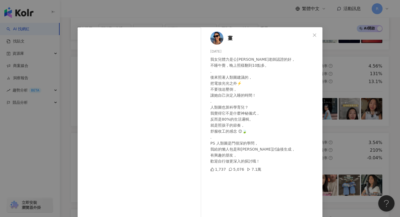
click at [230, 19] on div "薑 2025/8/3 我女兒體力是公托老師認證的好， 不睡午覺，晚上照樣翻到10點多。 . 後來照著人類圖建議的， 把電放光光之外⚡️ 不要強迫壓倒， 讓她自…" at bounding box center [200, 108] width 400 height 217
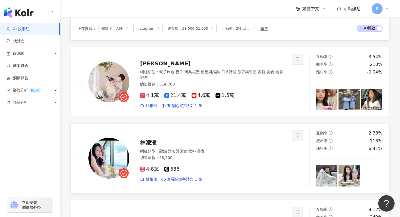
scroll to position [602, 0]
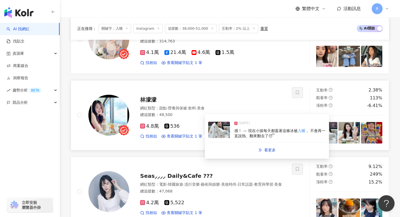
click at [209, 130] on img at bounding box center [219, 130] width 22 height 16
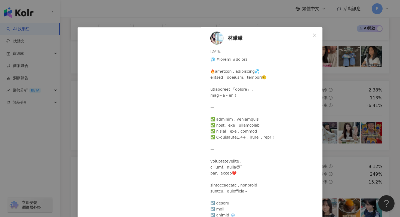
click at [222, 27] on div "林濛濛 2025/8/13 151 26" at bounding box center [263, 126] width 119 height 199
click at [223, 19] on div "林濛濛 2025/8/13 151 26 查看原始貼文" at bounding box center [200, 108] width 400 height 217
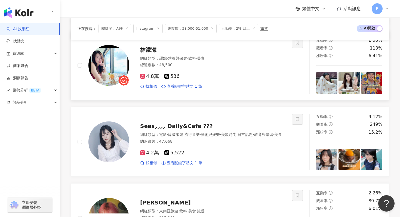
scroll to position [679, 0]
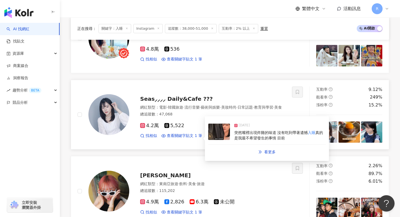
click at [220, 136] on img at bounding box center [219, 131] width 22 height 16
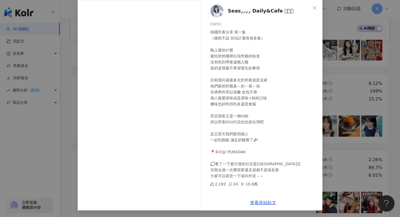
scroll to position [687, 0]
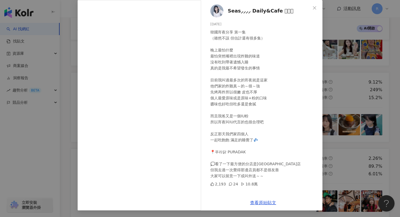
click at [333, 72] on div "Seas⸝⸝⸝⸝ Daily&Cafe 𖤣𖥧𖥣 2025/7/6 韓國宵夜分享 第一集 （雖然不該 但估計還有很多集） 晚上最怕什麼 最怕突然嘴裡出現炸雞的味…" at bounding box center [200, 108] width 400 height 217
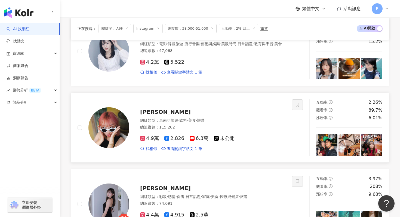
scroll to position [782, 0]
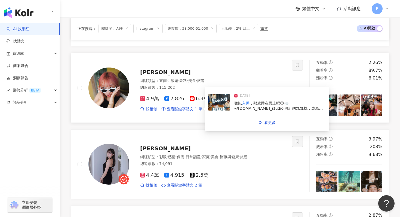
click at [219, 110] on img at bounding box center [219, 102] width 22 height 16
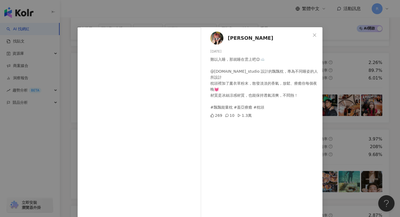
click at [194, 8] on div "Amber Lee 2024/11/12 難以入睡，那就睡在雲上吧😌☁️ @gaia.life_studio 設計的飄飄枕，專為不同睡姿的人所設計 枕頭裡加了…" at bounding box center [200, 108] width 400 height 217
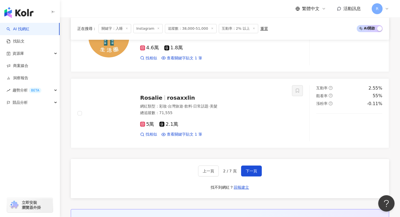
scroll to position [1026, 0]
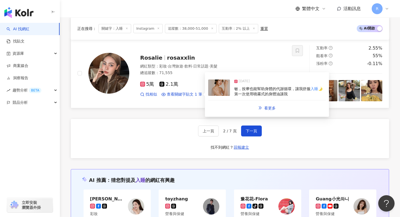
click at [219, 90] on img at bounding box center [219, 87] width 22 height 16
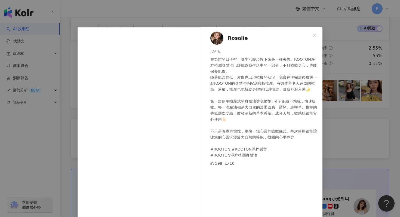
click at [234, 19] on div "Rosalie 2024/11/28 在繁忙的日子裡，讓生活腳步慢下來是一種奢侈。ROOTON淨粹植潤身體油已經成為我生活中的一部分，不只療癒身心，也能保養肌…" at bounding box center [200, 108] width 400 height 217
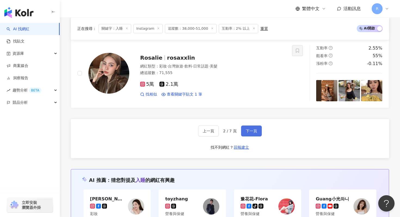
click at [251, 133] on span "下一頁" at bounding box center [251, 131] width 11 height 4
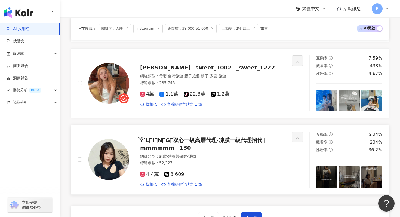
scroll to position [936, 0]
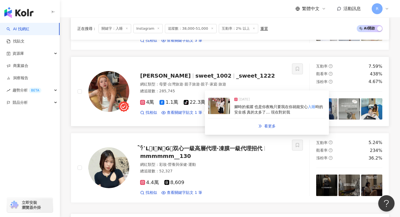
click at [217, 106] on img at bounding box center [219, 106] width 22 height 16
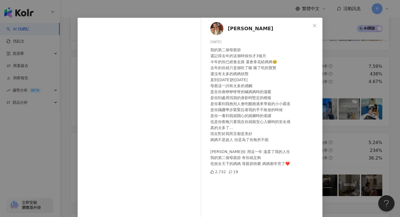
scroll to position [11, 0]
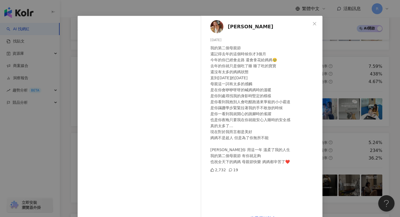
click at [353, 71] on div "恬恬 2025/5/9 我的第二個母親節 還記得去年的這個時候你才3個月 今年的你已經會走路 還會拿花給媽媽🥹 去年的你就只是個吃了睡 睡了吃的寶寶 還沒有太…" at bounding box center [200, 108] width 400 height 217
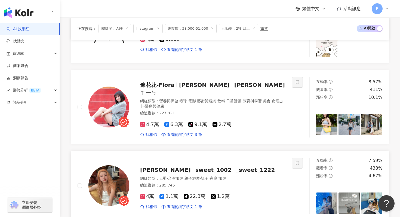
scroll to position [841, 0]
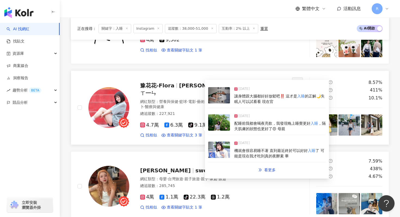
click at [218, 149] on img at bounding box center [219, 149] width 22 height 16
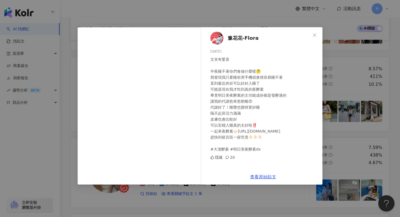
scroll to position [856, 0]
click at [331, 63] on div "豫花花-Flora 2024/10/30 文末有驚喜 半夜睡不著你們會做什麼呢🤔 我發現我只要睡前滑手機就會很容易睡不著 直到最近終於可以好好入睡了 可能是現…" at bounding box center [200, 108] width 400 height 217
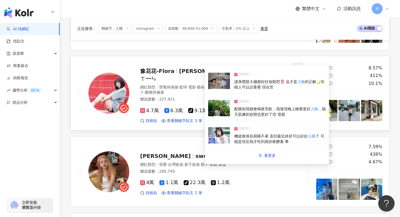
click at [231, 108] on div "2025/4/28 配睡前我都會喝夜亮飲，我發現晚上睡覺更好 入睡 ，隔天肌膚的狀態也更好了😍 母親" at bounding box center [266, 108] width 117 height 25
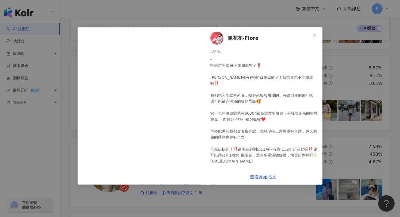
scroll to position [9, 0]
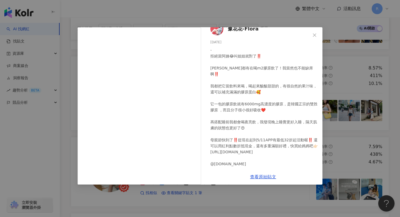
click at [331, 85] on div "豫花花-Flora 2025/4/28 - 拒絕當阿姨😂叫姐姐就對了‼️ 孫藝珍都有在喝m2膠原飲了！我當然也不能缺席啊‼️ 我都把它當飲料來喝，喝起來酸酸甜…" at bounding box center [200, 108] width 400 height 217
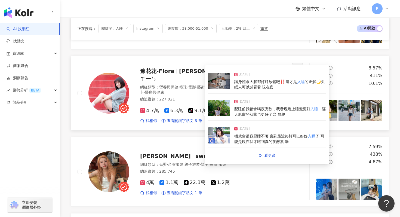
click at [227, 82] on img at bounding box center [219, 81] width 22 height 16
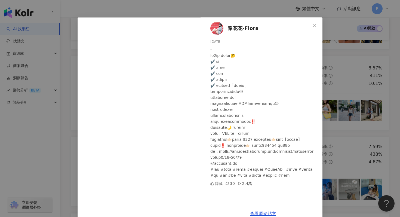
scroll to position [16, 0]
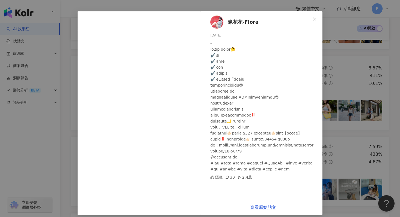
click at [153, 4] on div "豫花花-Flora 2025/7/15 隱藏 30 2.4萬 查看原始貼文" at bounding box center [200, 108] width 400 height 217
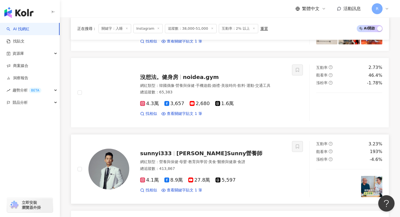
scroll to position [621, 0]
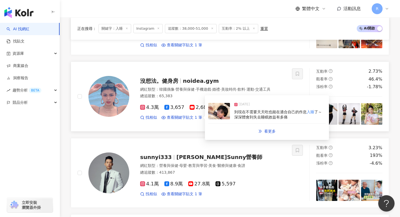
click at [228, 117] on img at bounding box center [219, 111] width 22 height 16
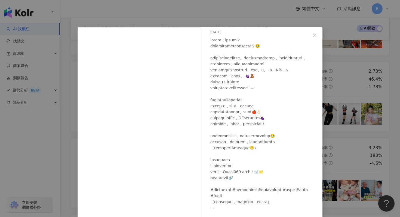
scroll to position [21, 0]
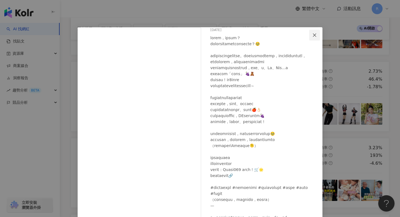
click at [314, 35] on icon "close" at bounding box center [314, 35] width 4 height 4
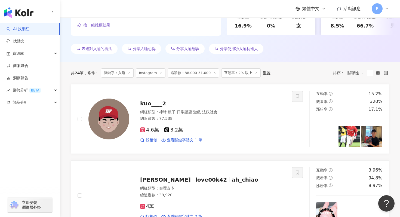
scroll to position [0, 0]
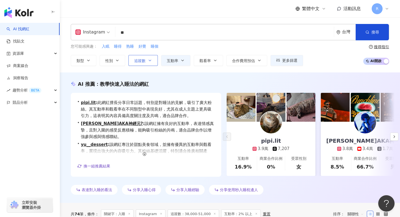
click at [149, 58] on icon "button" at bounding box center [150, 60] width 4 height 4
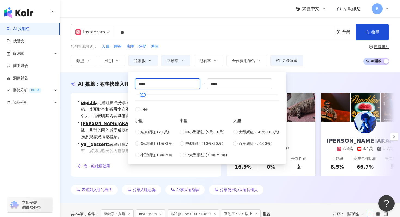
drag, startPoint x: 152, startPoint y: 84, endPoint x: 117, endPoint y: 80, distance: 35.3
type input "*"
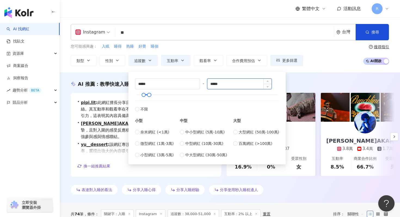
type input "*****"
drag, startPoint x: 235, startPoint y: 83, endPoint x: 166, endPoint y: 84, distance: 69.1
click at [166, 84] on div "***** - ***** 不限 小型 奈米網紅 (<1萬) 微型網紅 (1萬-3萬) 小型網紅 (3萬-5萬) 中型 中小型網紅 (5萬-10萬) 中型網紅…" at bounding box center [207, 117] width 144 height 79
type input "******"
click at [182, 47] on div "您可能感興趣： 入眠 睡得 熟睡 好覺 睡個" at bounding box center [187, 47] width 232 height 6
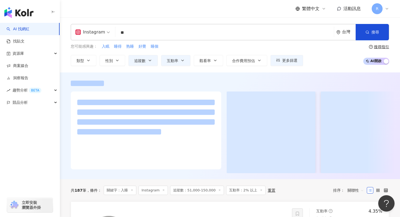
scroll to position [1, 0]
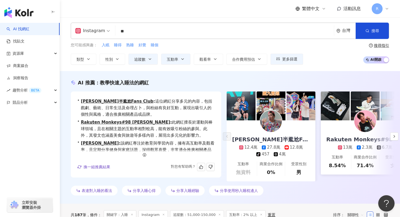
click at [144, 32] on input "**" at bounding box center [224, 31] width 214 height 10
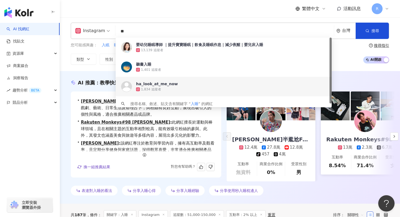
click at [144, 32] on input "**" at bounding box center [224, 31] width 214 height 10
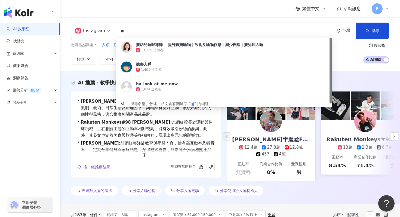
type input "*"
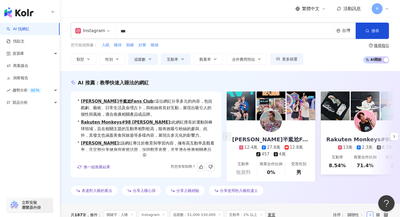
type input "***"
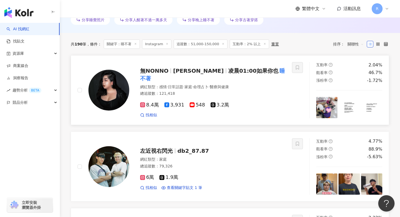
scroll to position [174, 0]
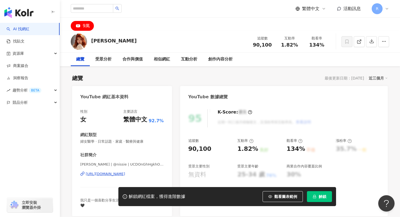
scroll to position [36, 0]
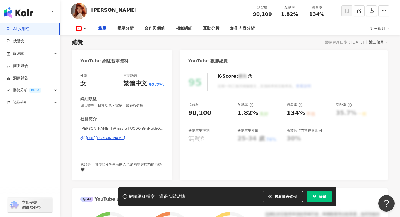
click at [122, 138] on div "https://www.youtube.com/channel/UCDOnGhHgkhOQoBC56HYyDtA" at bounding box center [105, 137] width 39 height 5
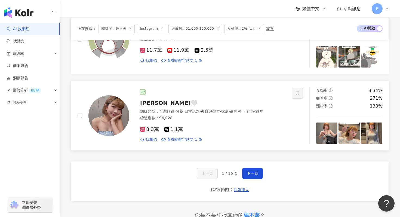
scroll to position [986, 0]
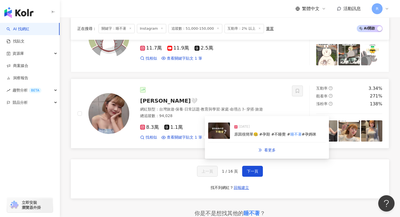
click at [231, 131] on div "2024/9/7 原因很簡單🤐 #孕期 #不睡覺 # 睡不著 #孕媽咪" at bounding box center [266, 130] width 117 height 23
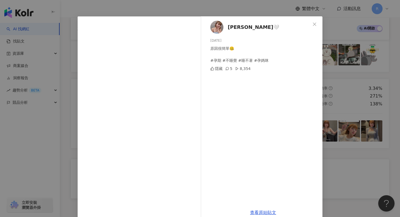
scroll to position [21, 0]
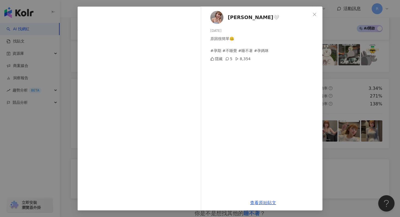
click at [60, 122] on div "黛西 Daisy🤍 2024/9/7 原因很簡單🤐 #孕期 #不睡覺 #睡不著 #孕媽咪 隱藏 5 8,354 查看原始貼文" at bounding box center [200, 108] width 400 height 217
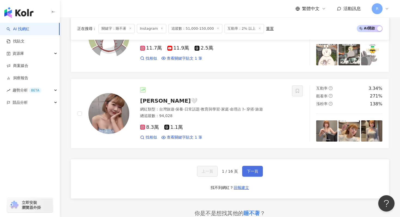
click at [259, 171] on button "下一頁" at bounding box center [252, 171] width 21 height 11
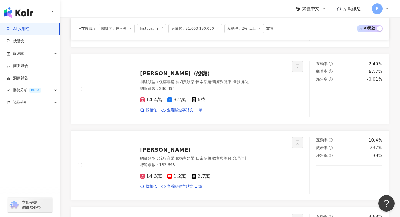
scroll to position [986, 0]
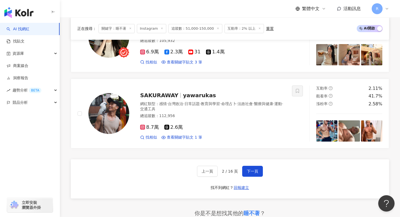
click at [186, 30] on span "追蹤數：51,000-150,000" at bounding box center [195, 28] width 54 height 9
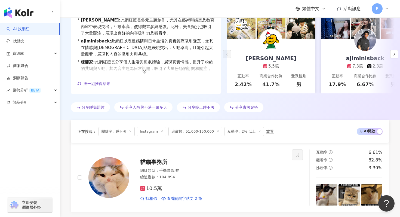
scroll to position [0, 0]
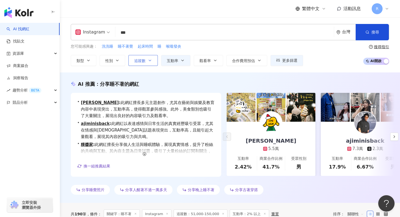
click at [146, 65] on button "追蹤數" at bounding box center [142, 60] width 29 height 11
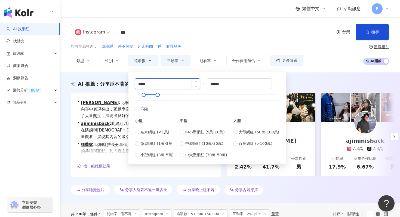
drag, startPoint x: 143, startPoint y: 84, endPoint x: 135, endPoint y: 84, distance: 7.6
click at [135, 84] on div "*****" at bounding box center [167, 83] width 65 height 11
type input "*****"
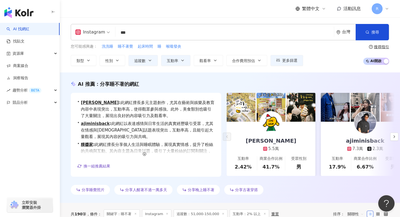
click at [225, 48] on div "您可能感興趣： 洗洗睡 睡不著覺 起床時間 睡 喉嚨發炎" at bounding box center [187, 47] width 232 height 6
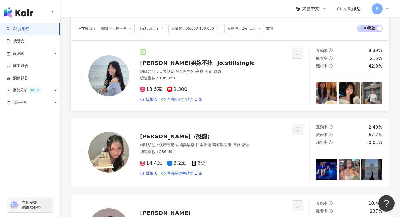
scroll to position [694, 0]
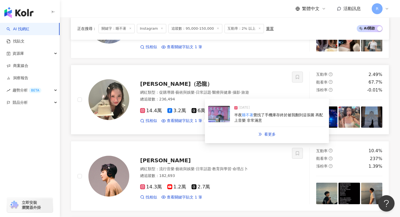
click at [227, 117] on img at bounding box center [219, 114] width 22 height 16
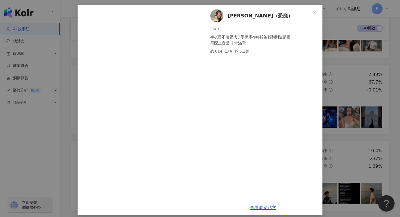
scroll to position [23, 0]
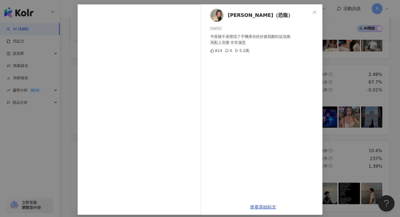
click at [331, 39] on div "張語婕（恐龍） 2025/6/5 半夜睡不著覺找了手機庫存終於被我翻到這張圖 再配上音樂 非常滿意 814 4 5.2萬 查看原始貼文" at bounding box center [200, 108] width 400 height 217
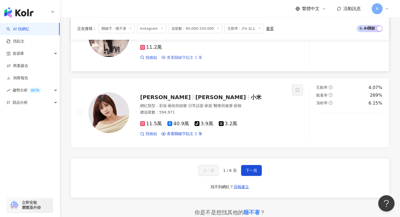
scroll to position [987, 0]
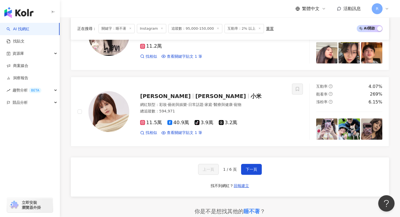
click at [244, 163] on div "上一頁 1 / 6 頁 下一頁 找不到網紅？ 回報建立" at bounding box center [230, 176] width 318 height 39
click at [243, 170] on button "下一頁" at bounding box center [251, 169] width 21 height 11
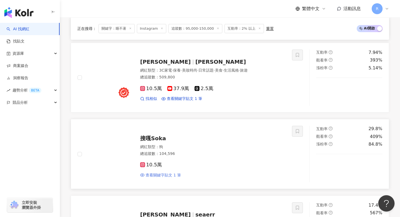
scroll to position [695, 0]
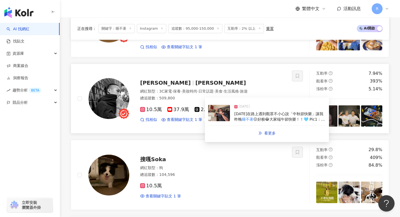
click at [216, 117] on img at bounding box center [219, 113] width 22 height 16
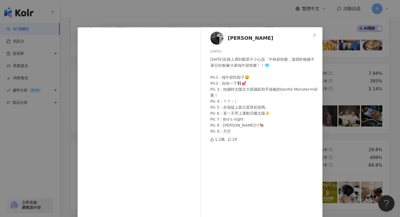
click at [239, 13] on div "進藤喜彥 Yoziness 2025/5/31 昨天在路上遇到觀眾不小心說「中秋節快樂」讓我昨晚睡不著😖好糗😂大家端午節快樂！！🩵 Pic1 : 端午節吃粽子…" at bounding box center [200, 108] width 400 height 217
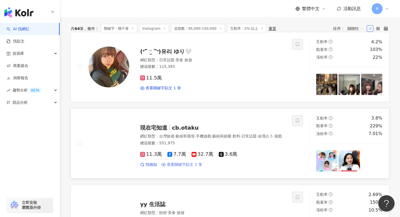
scroll to position [167, 0]
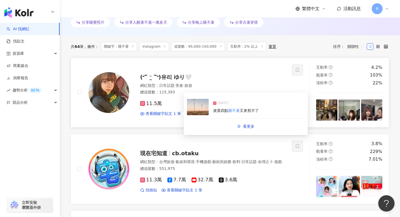
click at [195, 110] on img at bounding box center [198, 107] width 22 height 16
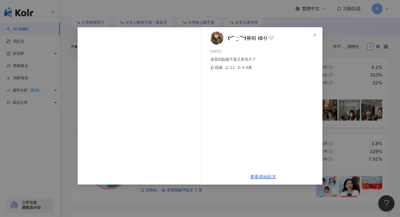
drag, startPoint x: 243, startPoint y: 38, endPoint x: 248, endPoint y: 38, distance: 5.2
click at [246, 41] on span "(˶‾᷄ ⁻̫ ‾᷅˵)유리 ゆり🤍" at bounding box center [251, 38] width 46 height 8
click at [148, 17] on div "(˶‾᷄ ⁻̫ ‾᷅˵)유리 ゆり🤍 2025/6/29 凌晨四點睡不著又來剪片了 隱藏 12 4.5萬 查看原始貼文" at bounding box center [200, 108] width 400 height 217
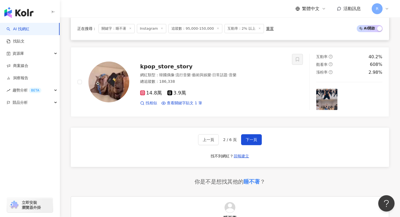
scroll to position [1065, 0]
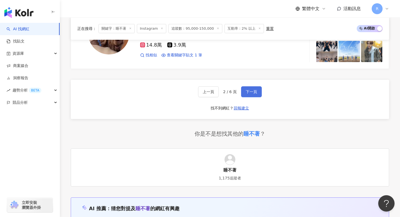
click at [246, 90] on span "下一頁" at bounding box center [251, 91] width 11 height 4
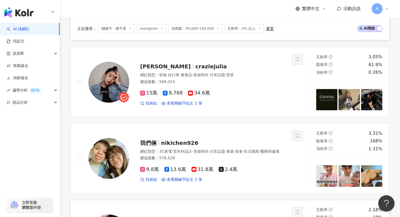
scroll to position [868, 0]
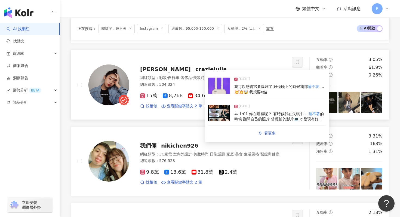
click at [215, 83] on img at bounding box center [219, 86] width 22 height 16
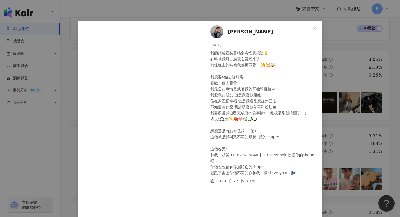
scroll to position [7, 0]
drag, startPoint x: 215, startPoint y: 64, endPoint x: 248, endPoint y: 64, distance: 33.7
click at [249, 64] on div "我的腦袋裡裝著很多奇怪的想法💡 有時候我可以感覺它要爆炸了 難怪晚上的時候我都睡不著....💥💥🤯 我想要6點去咖啡店 喜歡一個人看雪 我最愛的事情是戴著我的…" at bounding box center [264, 113] width 108 height 126
click at [175, 6] on div "julia 2025/2/27 我的腦袋裡裝著很多奇怪的想法💡 有時候我可以感覺它要爆炸了 難怪晚上的時候我都睡不著....💥💥🤯 我想要6點去咖啡店 喜歡一…" at bounding box center [200, 108] width 400 height 217
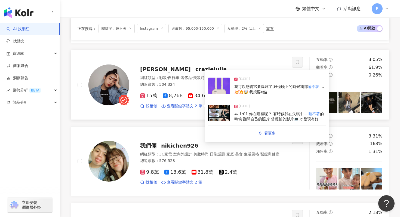
click at [219, 105] on img at bounding box center [219, 113] width 22 height 16
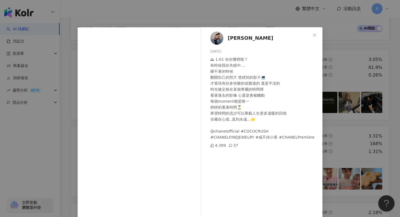
click at [228, 66] on div "🕰 1:01 你在哪裡呢？ 有時候我在失眠中.... 睡不著的時候 翻開自己的照片 曾經拍的影片💻 才發現有好多快樂的或難過的 還是平淡的 時光被定格在某個專…" at bounding box center [264, 98] width 108 height 84
click at [130, 7] on div "julia 2024/10/11 🕰 1:01 你在哪裡呢？ 有時候我在失眠中.... 睡不著的時候 翻開自己的照片 曾經拍的影片💻 才發現有好多快樂的或難過…" at bounding box center [200, 108] width 400 height 217
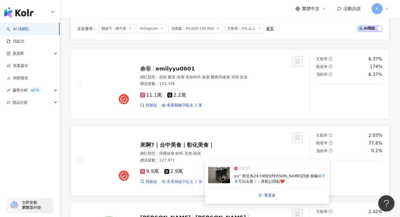
scroll to position [604, 0]
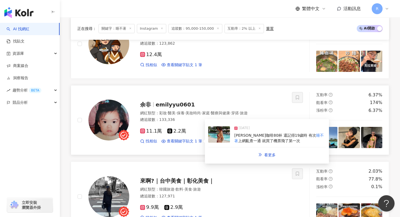
click at [221, 133] on img at bounding box center [219, 134] width 22 height 16
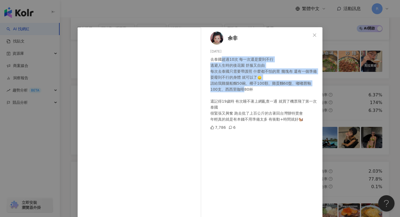
drag, startPoint x: 222, startPoint y: 59, endPoint x: 235, endPoint y: 88, distance: 31.2
click at [235, 88] on div "去泰國超過10次 每一次還是愛到不行 逃避人生時的後花園 舒服又自由 每次去泰國只需要帶護照 什麼都不怕的胃 幾塊布 還有一個準備耍廢到不行的身體 就可以了🙂…" at bounding box center [264, 89] width 108 height 66
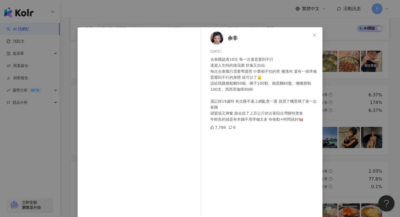
click at [224, 18] on div "余非 2025/2/10 去泰國超過10次 每一次還是愛到不行 逃避人生時的後花園 舒服又自由 每次去泰國只需要帶護照 什麼都不怕的胃 幾塊布 還有一個準備耍…" at bounding box center [200, 108] width 400 height 217
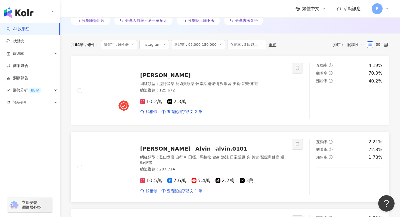
scroll to position [166, 0]
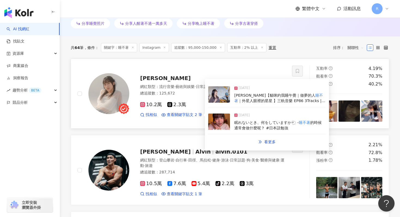
click at [224, 123] on img at bounding box center [219, 121] width 22 height 16
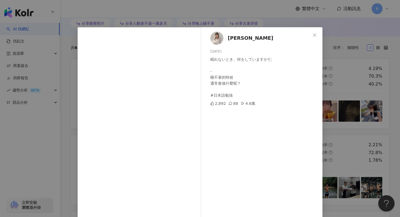
click at [141, 15] on div "楊宜蓉 Wooly 2024/8/28 眠れないとき、何をしていますか🐑 - 睡不著的時候 通常會做什麼呢？ #日本語勉強 2,892 88 4.6萬 查看原…" at bounding box center [200, 108] width 400 height 217
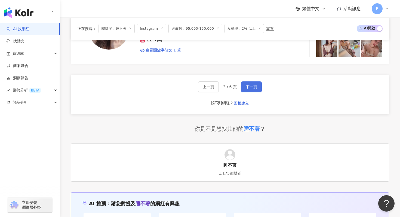
click at [251, 85] on span "下一頁" at bounding box center [251, 87] width 11 height 4
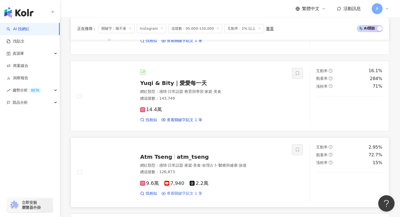
scroll to position [465, 0]
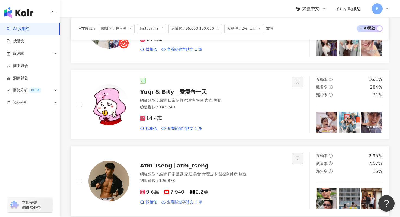
click at [184, 104] on div "總追蹤數 ： 143,749" at bounding box center [212, 106] width 145 height 5
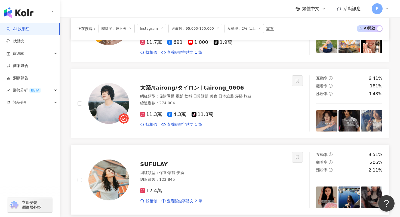
scroll to position [228, 0]
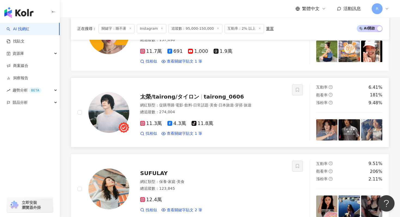
click at [183, 116] on div "11.3萬 4.3萬 tiktok-icon 11.8萬 找相似 查看關鍵字貼文 1 筆" at bounding box center [212, 126] width 145 height 20
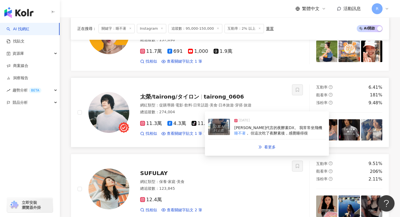
click at [224, 130] on img at bounding box center [219, 127] width 22 height 16
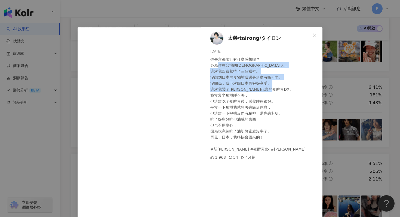
drag, startPoint x: 217, startPoint y: 63, endPoint x: 231, endPoint y: 99, distance: 38.4
click at [231, 99] on div "你去京都旅行有什麼感想呢？ 身為住在台灣的日本人， 這次我回京都待了三個禮拜。 沒想到日本的食物對我還是這麼有吸引力。 沒關係，我下次回日本再好好享受。 這次…" at bounding box center [264, 104] width 108 height 96
click at [223, 96] on div "你去京都旅行有什麼感想呢？ 身為住在台灣的日本人， 這次我回京都待了三個禮拜。 沒想到日本的食物對我還是這麼有吸引力。 沒關係，我下次回日本再好好享受。 這次…" at bounding box center [264, 104] width 108 height 96
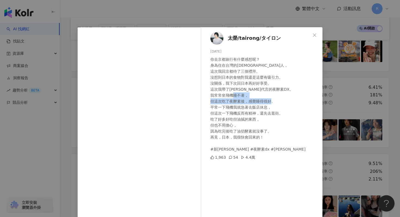
drag, startPoint x: 215, startPoint y: 107, endPoint x: 230, endPoint y: 112, distance: 16.3
click at [230, 112] on div "你去京都旅行有什麼感想呢？ 身為住在台灣的日本人， 這次我回京都待了三個禮拜。 沒想到日本的食物對我還是這麼有吸引力。 沒關係，我下次回日本再好好享受。 這次…" at bounding box center [264, 104] width 108 height 96
drag, startPoint x: 213, startPoint y: 96, endPoint x: 233, endPoint y: 95, distance: 20.4
click at [233, 95] on div "你去京都旅行有什麼感想呢？ 身為住在台灣的日本人， 這次我回京都待了三個禮拜。 沒想到日本的食物對我還是這麼有吸引力。 沒關係，我下次回日本再好好享受。 這次…" at bounding box center [264, 104] width 108 height 96
click at [172, 22] on div "太榮/tairong/タイロン 2024/9/7 你去京都旅行有什麼感想呢？ 身為住在台灣的日本人， 這次我回京都待了三個禮拜。 沒想到日本的食物對我還是這麼…" at bounding box center [200, 108] width 400 height 217
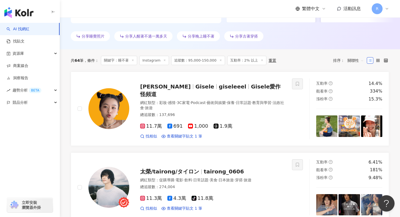
scroll to position [152, 0]
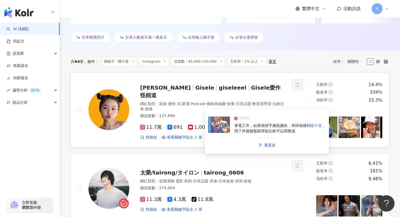
click at [227, 131] on img at bounding box center [219, 124] width 22 height 16
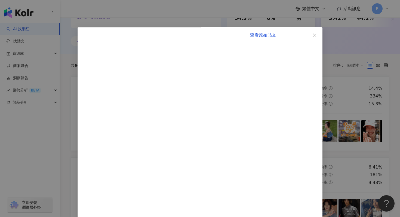
scroll to position [147, 0]
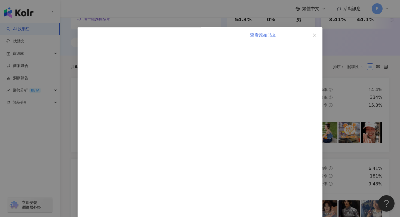
click at [261, 33] on link "查看原始貼文" at bounding box center [263, 34] width 26 height 5
click at [130, 10] on div "查看原始貼文" at bounding box center [200, 108] width 400 height 217
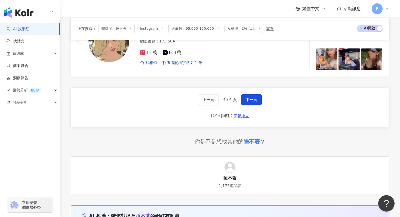
scroll to position [1028, 0]
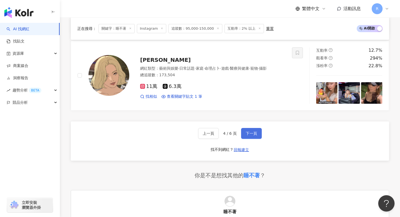
click at [252, 131] on span "下一頁" at bounding box center [251, 133] width 11 height 4
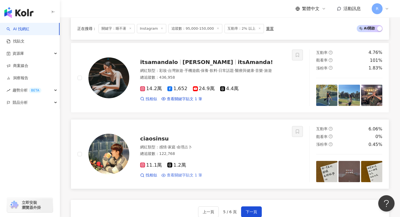
scroll to position [940, 0]
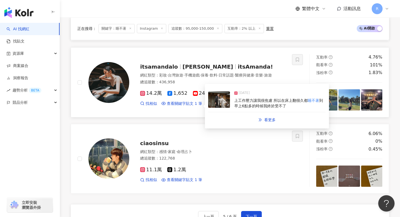
click at [225, 108] on img at bounding box center [219, 99] width 22 height 16
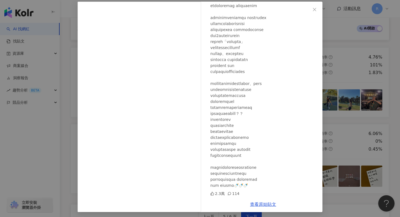
scroll to position [27, 0]
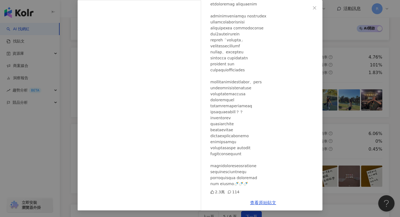
click at [337, 61] on div "itsamandalo 2025/3/26 2.3萬 114 查看原始貼文" at bounding box center [200, 108] width 400 height 217
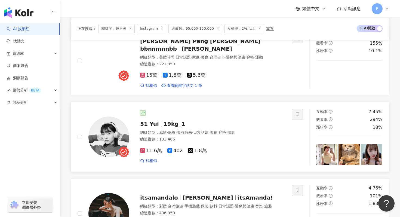
scroll to position [794, 0]
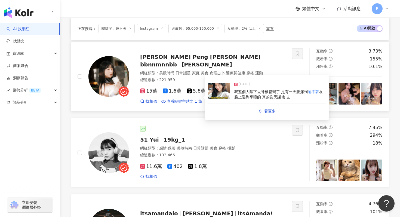
click at [219, 95] on img at bounding box center [219, 91] width 22 height 16
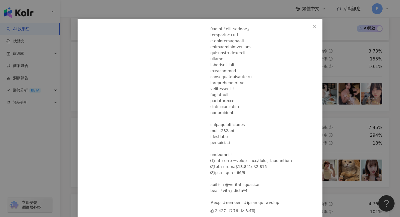
scroll to position [9, 0]
drag, startPoint x: 221, startPoint y: 117, endPoint x: 249, endPoint y: 127, distance: 29.2
click at [249, 127] on div at bounding box center [264, 106] width 108 height 197
click at [339, 80] on div "Anna Peng 楚燕 2024/10/20 2,427 76 8.4萬 查看原始貼文" at bounding box center [200, 108] width 400 height 217
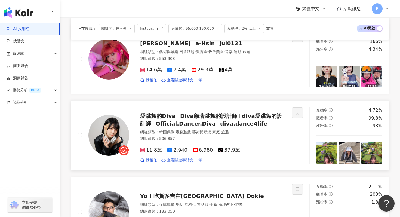
scroll to position [579, 0]
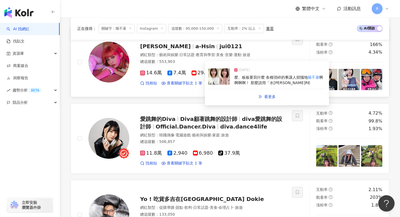
click at [240, 82] on div "麼、板板要寫什麼 各種瑣碎的事讓人煩惱地 睡不著 啊啊啊啊！ 那麼請用「水平衡RE" at bounding box center [279, 80] width 91 height 11
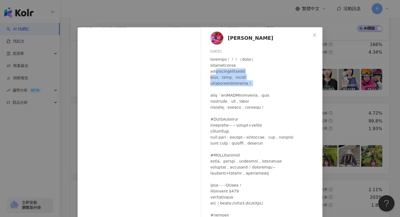
drag, startPoint x: 222, startPoint y: 70, endPoint x: 223, endPoint y: 88, distance: 17.4
click at [223, 88] on div at bounding box center [264, 154] width 108 height 197
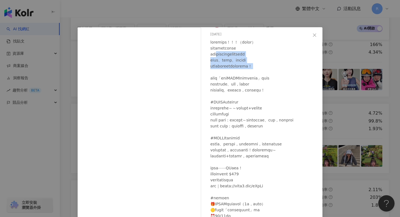
scroll to position [17, 0]
click at [219, 109] on div at bounding box center [264, 137] width 108 height 197
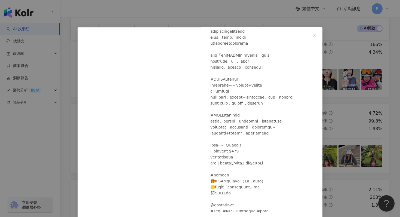
scroll to position [58, 0]
click at [339, 55] on div "阿心Liao 2024/12/4 3,694 149 8萬 查看原始貼文" at bounding box center [200, 108] width 400 height 217
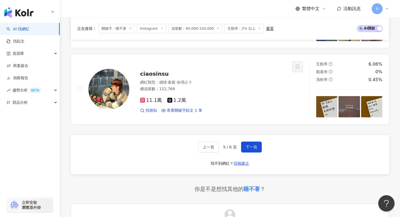
scroll to position [1011, 0]
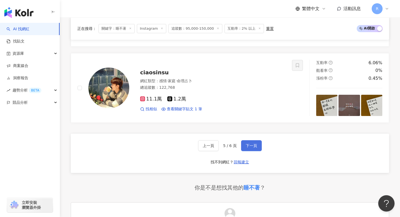
click at [250, 148] on span "下一頁" at bounding box center [251, 145] width 11 height 4
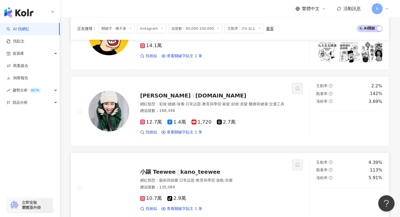
scroll to position [299, 0]
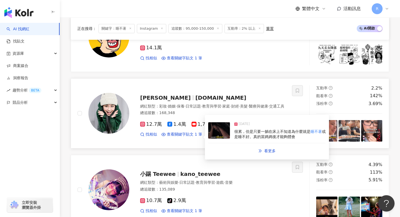
click at [231, 132] on div "2024/12/17 很累，但是只要一躺在床上不知道為什麼就是 睡不著 或是睡不好。真的當媽媽後才能夠體會" at bounding box center [266, 130] width 117 height 25
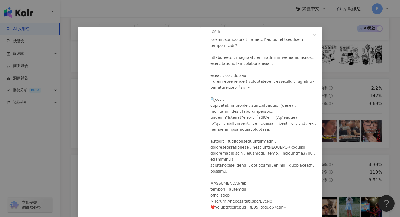
scroll to position [20, 0]
click at [157, 18] on div "Vivi X Chen 2024/12/17 1,775 323 9.4萬 查看原始貼文" at bounding box center [200, 108] width 400 height 217
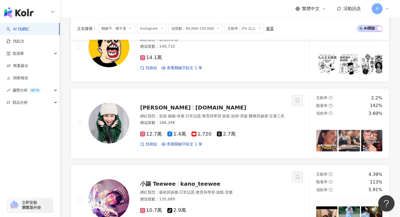
scroll to position [0, 0]
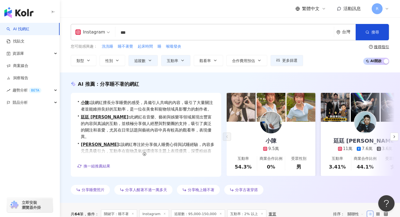
click at [165, 29] on input "***" at bounding box center [224, 32] width 214 height 10
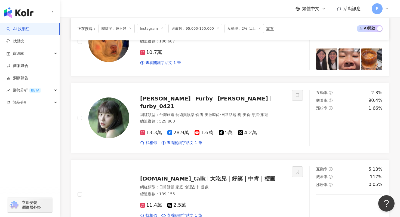
scroll to position [295, 0]
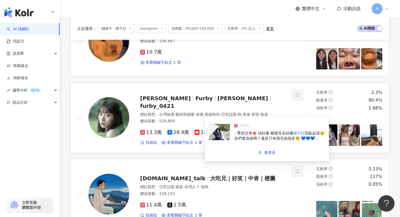
click at [239, 131] on span "- 季節交替🍁 頭好暈 喉嚨耳朵好癢" at bounding box center [263, 133] width 59 height 4
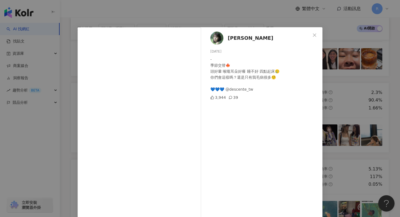
click at [147, 11] on div "陳芊羽 2024/10/11 - 季節交替🍁 頭好暈 喉嚨耳朵好癢 睡不好 四點起床🥲 你們會這樣嗎？還是只有我毛病很多🤨 💙💙💙 @descente_tw …" at bounding box center [200, 108] width 400 height 217
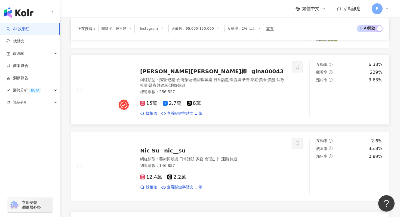
scroll to position [963, 0]
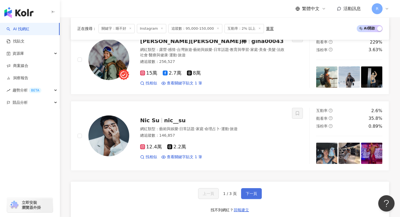
click at [252, 193] on span "下一頁" at bounding box center [251, 193] width 11 height 4
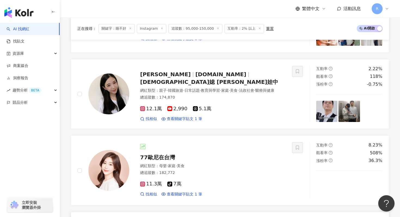
scroll to position [841, 0]
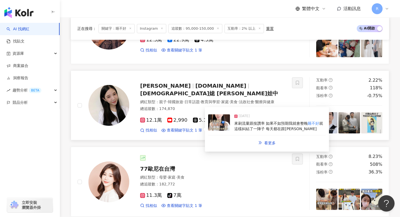
click at [220, 125] on img at bounding box center [219, 122] width 22 height 16
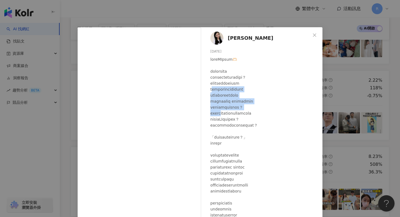
drag, startPoint x: 214, startPoint y: 89, endPoint x: 230, endPoint y: 112, distance: 28.1
click at [230, 112] on div at bounding box center [264, 166] width 108 height 221
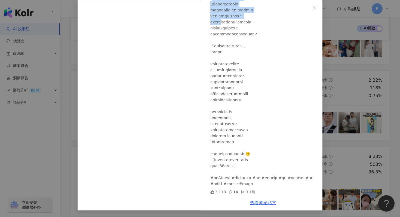
scroll to position [10, 0]
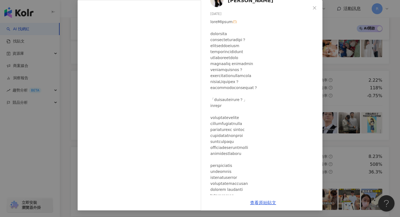
click at [72, 54] on div "Melody Tsai 2024/9/25 3,118 14 9.1萬 查看原始貼文" at bounding box center [200, 108] width 400 height 217
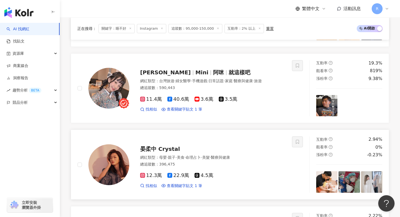
scroll to position [673, 0]
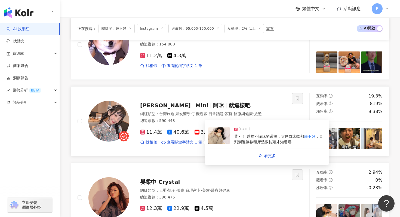
click at [215, 139] on img at bounding box center [219, 135] width 22 height 16
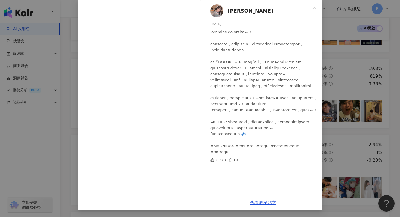
scroll to position [0, 0]
click at [205, 79] on div "陳怡君-阿咪 2025/1/1 2,773 19" at bounding box center [263, 97] width 119 height 195
click at [324, 62] on div "陳怡君-阿咪 2025/1/1 2,773 19 查看原始貼文" at bounding box center [200, 108] width 400 height 217
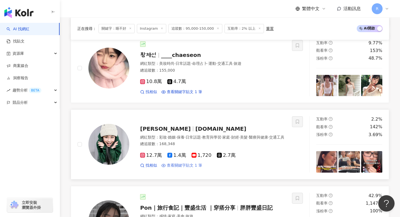
scroll to position [413, 0]
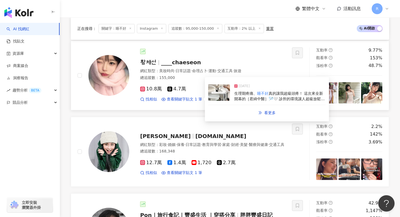
click at [230, 91] on div "2024/12/8 生理期疼痛、 睡不好 真的讓我超級頭疼！ 這次來全新開幕的［君綺中醫］🪡🤍 診所的環境讓人超級放鬆心情 不管是醫師還是其它人員都非常專業、…" at bounding box center [266, 92] width 117 height 25
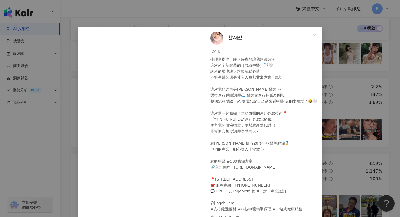
scroll to position [456, 0]
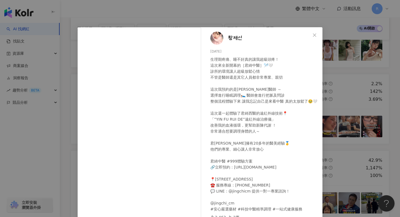
click at [138, 18] on div "황채선 2024/12/8 生理期疼痛、睡不好真的讓我超級頭疼！ 這次來全新開幕的［君綺中醫］🪡🤍 診所的環境讓人超級放鬆心情 不管是醫師還是其它人…" at bounding box center [200, 108] width 400 height 217
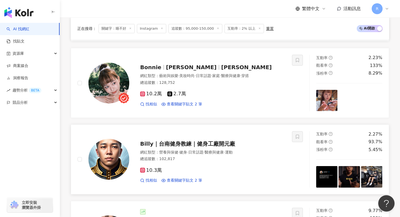
scroll to position [246, 0]
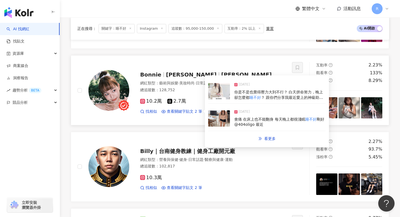
click at [220, 123] on img at bounding box center [219, 118] width 22 height 16
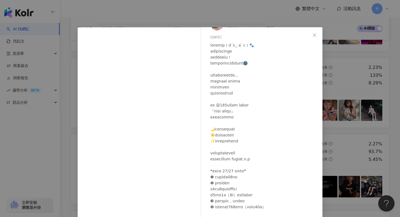
scroll to position [18, 0]
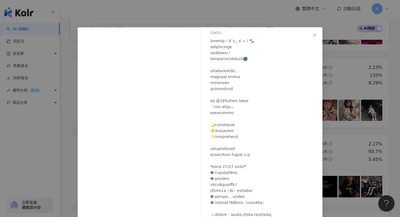
click at [242, 18] on div "Bonnie 2024/11/16 3,371 27 16.5萬 查看原始貼文" at bounding box center [200, 108] width 400 height 217
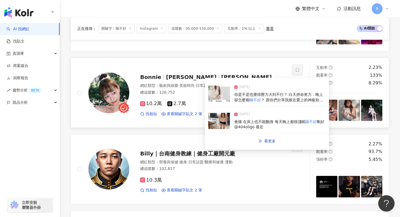
click at [223, 93] on img at bounding box center [219, 93] width 22 height 16
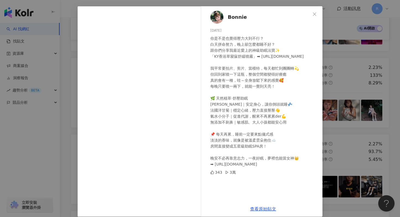
scroll to position [22, 0]
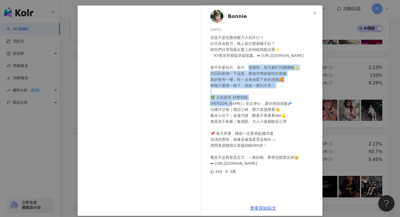
drag, startPoint x: 239, startPoint y: 68, endPoint x: 235, endPoint y: 105, distance: 37.2
click at [235, 105] on div "你是不是也覺得壓力大到不行？ 白天拼命努力，晚上卻怎麼都睡不好？ 跟你們分享我最近愛上的神級助眠法寶✨ 「KY香浴草寢寐舒緩噴霧」➡︎ https://fbm…" at bounding box center [264, 101] width 108 height 132
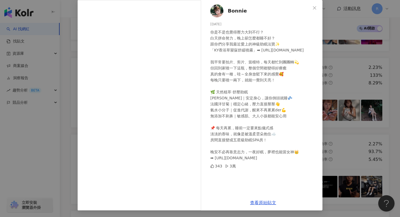
click at [243, 55] on div "你是不是也覺得壓力大到不行？ 白天拼命努力，晚上卻怎麼都睡不好？ 跟你們分享我最近愛上的神級助眠法寶✨ 「KY香浴草寢寐舒緩噴霧」➡︎ https://fbm…" at bounding box center [264, 95] width 108 height 132
click at [351, 52] on div "Bonnie 2025/2/14 你是不是也覺得壓力大到不行？ 白天拼命努力，晚上卻怎麼都睡不好？ 跟你們分享我最近愛上的神級助眠法寶✨ 「KY香浴草寢寐舒緩…" at bounding box center [200, 108] width 400 height 217
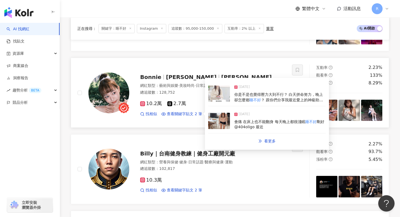
click at [236, 122] on span "會痛 在床上也不能翻身 每天晚上都很淺眠" at bounding box center [269, 121] width 71 height 4
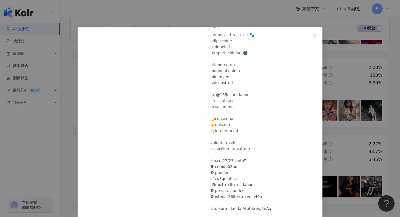
scroll to position [26, 0]
click at [223, 81] on div at bounding box center [264, 125] width 108 height 191
click at [216, 6] on div "Bonnie 2024/11/16 3,371 27 16.5萬 查看原始貼文" at bounding box center [200, 108] width 400 height 217
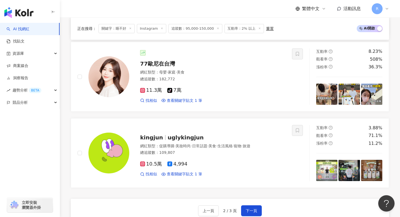
scroll to position [986, 0]
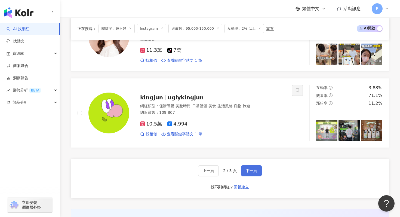
click at [252, 173] on button "下一頁" at bounding box center [251, 170] width 21 height 11
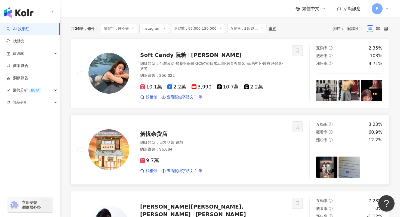
scroll to position [173, 0]
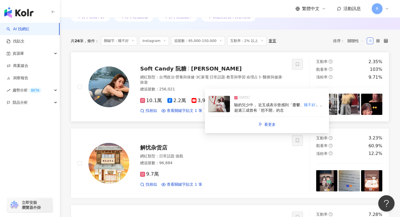
click at [222, 107] on img at bounding box center [219, 104] width 22 height 16
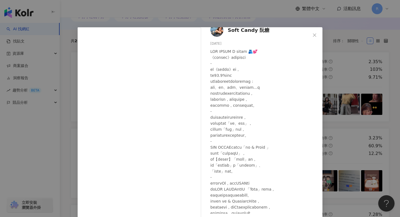
scroll to position [9, 0]
click at [240, 1] on div "Soft Candy 阮糖 2025/7/26 609 34 查看原始貼文" at bounding box center [200, 108] width 400 height 217
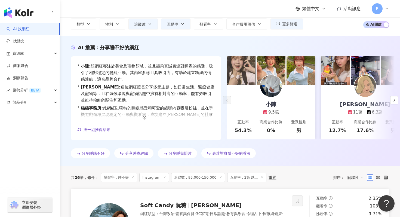
scroll to position [0, 0]
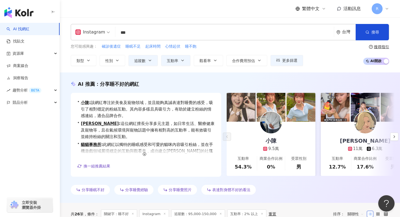
click at [160, 32] on input "***" at bounding box center [224, 32] width 214 height 10
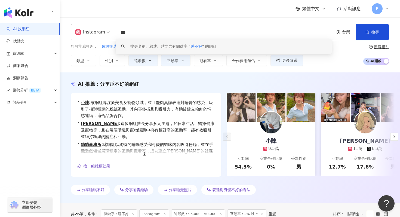
click at [160, 32] on input "***" at bounding box center [224, 32] width 214 height 10
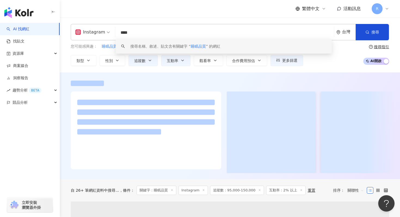
click at [67, 84] on div at bounding box center [230, 127] width 340 height 92
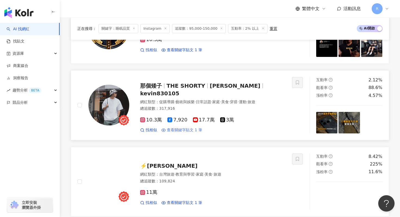
scroll to position [977, 0]
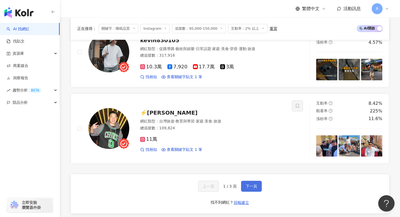
click at [251, 185] on span "下一頁" at bounding box center [251, 186] width 11 height 4
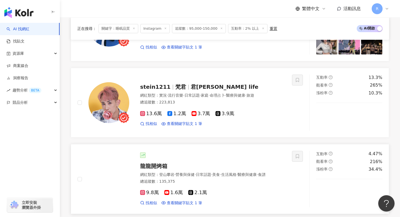
scroll to position [682, 0]
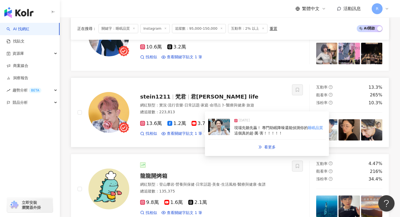
click at [224, 126] on img at bounding box center [219, 127] width 22 height 16
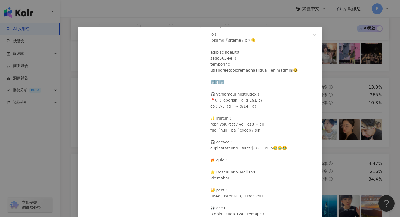
scroll to position [27, 0]
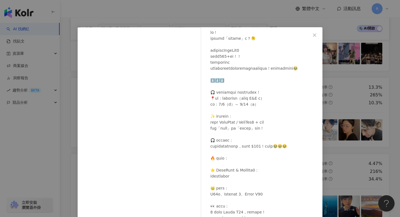
click at [242, 6] on div "stein1211 2025/8/7 隱藏 38 查看原始貼文" at bounding box center [200, 108] width 400 height 217
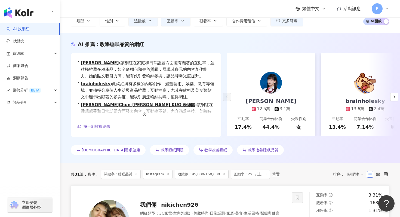
scroll to position [0, 0]
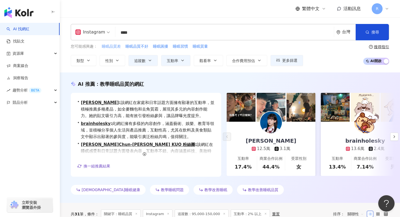
click at [116, 47] on span "睡眠品質差" at bounding box center [111, 46] width 19 height 5
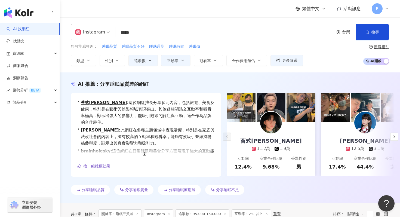
click at [139, 48] on span "睡眠品質不好" at bounding box center [133, 46] width 23 height 5
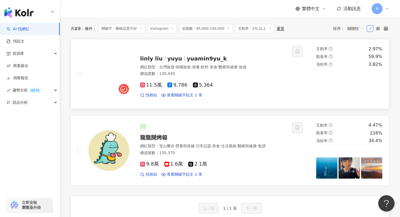
scroll to position [190, 0]
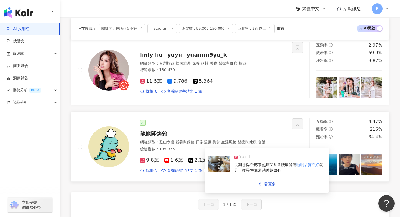
click at [215, 166] on img at bounding box center [219, 164] width 22 height 16
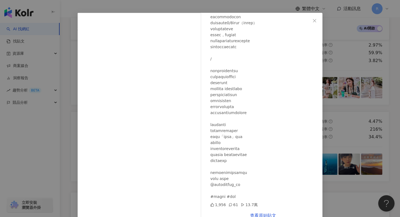
scroll to position [15, 0]
click at [114, 8] on div "龍龍開烤箱 2025/4/23 1,956 61 13.7萬 查看原始貼文" at bounding box center [200, 108] width 400 height 217
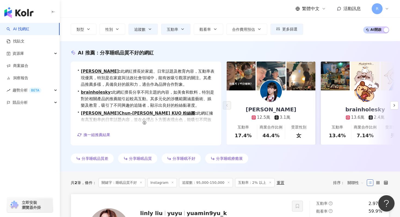
scroll to position [0, 0]
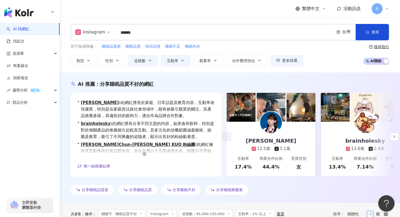
click at [153, 45] on span "睡眠困擾" at bounding box center [152, 46] width 15 height 5
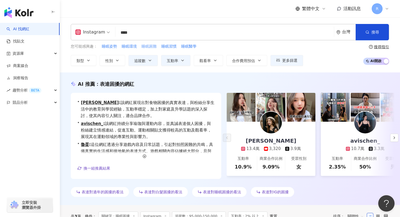
click at [152, 47] on span "睡眠困難" at bounding box center [148, 46] width 15 height 5
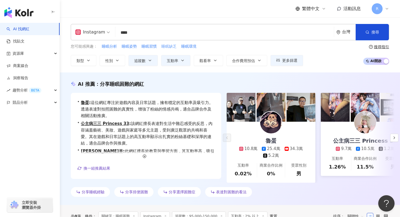
click at [175, 47] on span "睡眠缺乏" at bounding box center [168, 46] width 15 height 5
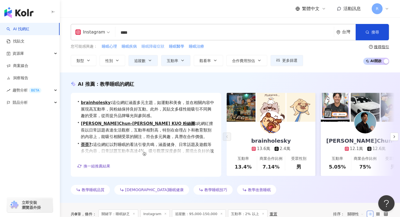
click at [159, 46] on span "睡眠障礙症狀" at bounding box center [152, 46] width 23 height 5
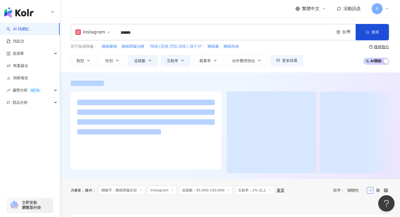
click at [177, 47] on span ""睡眠{困擾,問題,障礙},睡不好"" at bounding box center [176, 46] width 54 height 5
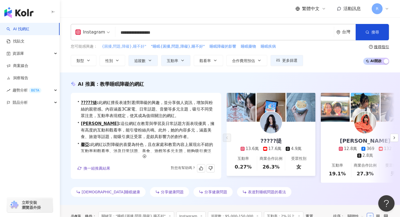
click at [140, 47] on span "{困擾,問題,障礙},睡不好"" at bounding box center [124, 46] width 45 height 5
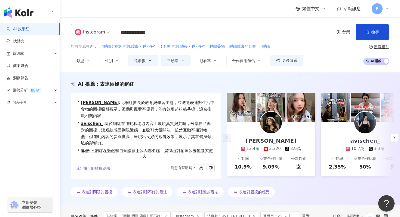
click at [136, 37] on input "**********" at bounding box center [224, 32] width 214 height 10
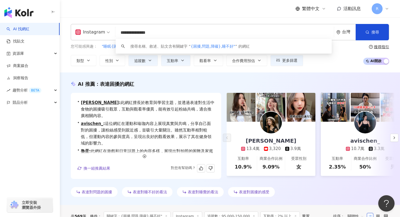
click at [136, 37] on input "**********" at bounding box center [224, 32] width 214 height 10
paste input "search"
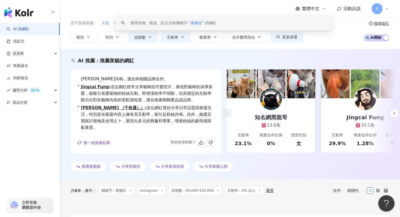
scroll to position [4, 0]
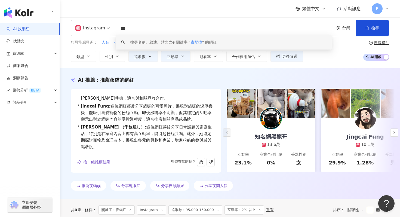
click at [156, 78] on div "AI 推薦 ： 推薦夜貓的網紅" at bounding box center [230, 79] width 318 height 7
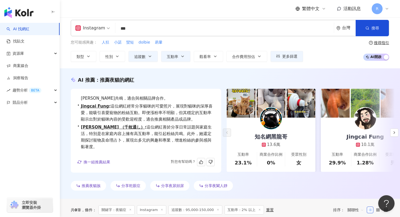
click at [149, 30] on input "***" at bounding box center [224, 28] width 214 height 10
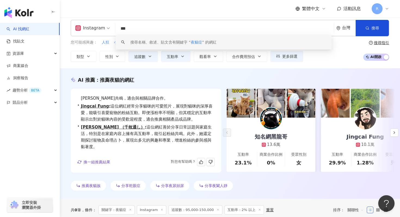
click at [149, 30] on input "***" at bounding box center [224, 28] width 214 height 10
paste input "**"
click at [149, 30] on input "*****" at bounding box center [224, 28] width 214 height 10
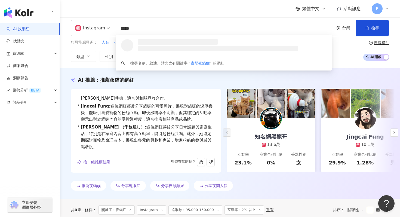
click at [149, 30] on input "*****" at bounding box center [224, 28] width 214 height 10
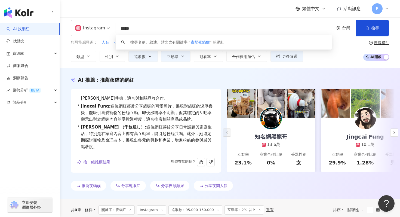
click at [146, 24] on input "*****" at bounding box center [224, 28] width 214 height 10
paste input "search"
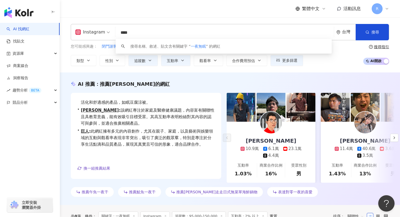
click at [141, 28] on input "****" at bounding box center [224, 32] width 214 height 10
paste input "search"
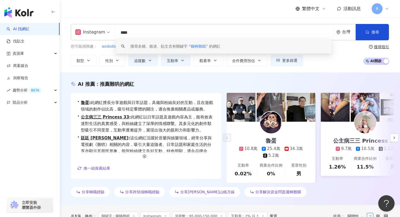
click at [141, 29] on input "****" at bounding box center [224, 32] width 214 height 10
paste input "search"
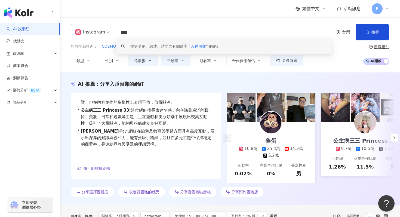
click at [128, 33] on input "****" at bounding box center [224, 32] width 214 height 10
paste input "search"
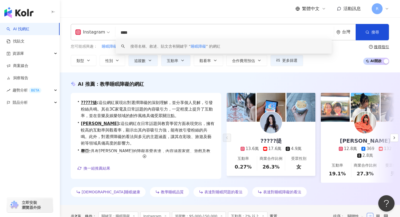
click at [145, 28] on input "****" at bounding box center [224, 32] width 214 height 10
paste input "search"
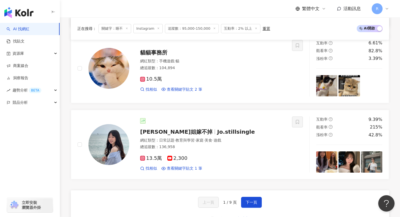
scroll to position [965, 0]
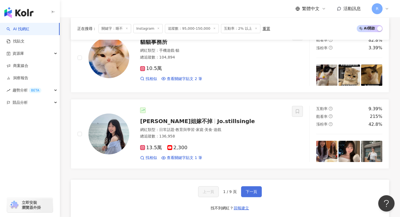
type input "**"
click at [254, 193] on span "下一頁" at bounding box center [251, 191] width 11 height 4
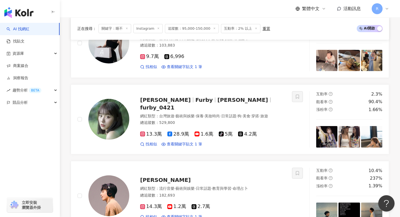
scroll to position [286, 0]
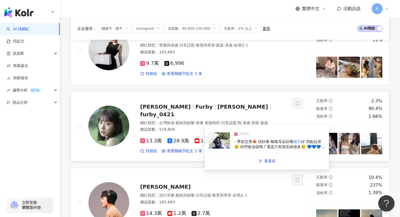
click at [213, 147] on img at bounding box center [219, 140] width 22 height 16
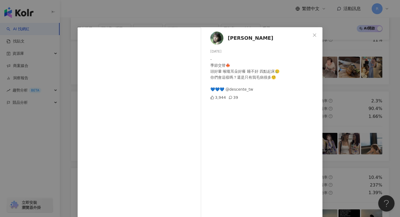
click at [131, 12] on div "陳芊羽 2024/10/11 - 季節交替🍁 頭好暈 喉嚨耳朵好癢 睡不好 四點起床🥲 你們會這樣嗎？還是只有我毛病很多🤨 💙💙💙 @descente_tw …" at bounding box center [200, 108] width 400 height 217
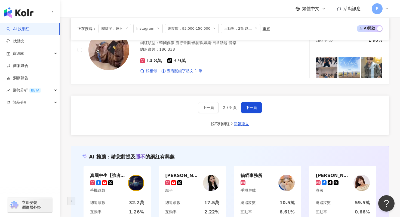
scroll to position [1008, 0]
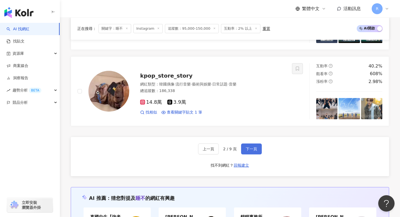
click at [247, 147] on span "下一頁" at bounding box center [251, 149] width 11 height 4
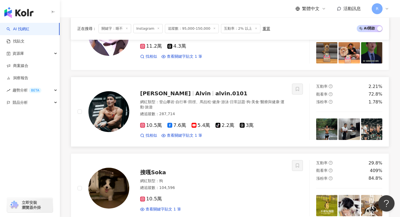
scroll to position [913, 0]
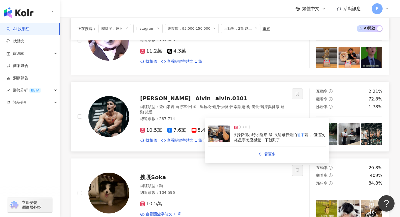
click at [232, 137] on div "2025/6/14 到剩2個小時才醒來 😂 長途飛行最怕 睡不 著， 但這次搭星宇怎麼感覺一下就到了" at bounding box center [266, 133] width 117 height 25
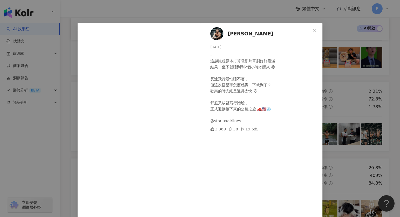
scroll to position [27, 0]
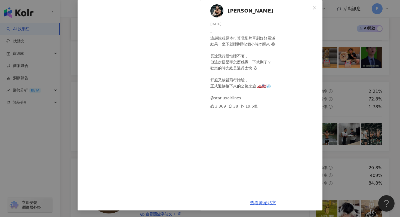
click at [70, 51] on div "黃欣元 2025/6/14 - 這趟旅程原本打算電影片單刷好好看滿， 結果一坐下就睡到剩2個小時才醒來 😂 長途飛行最怕睡不著， 但這次搭星宇怎麼感覺一下就到…" at bounding box center [200, 108] width 400 height 217
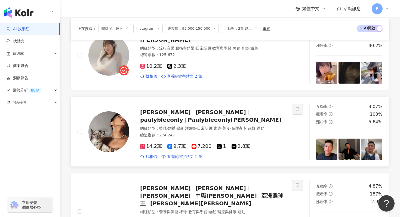
scroll to position [341, 0]
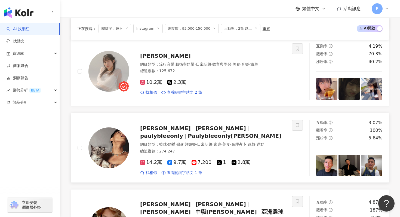
click at [189, 94] on span "查看關鍵字貼文 2 筆" at bounding box center [184, 92] width 35 height 5
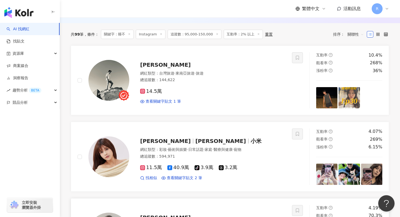
scroll to position [172, 0]
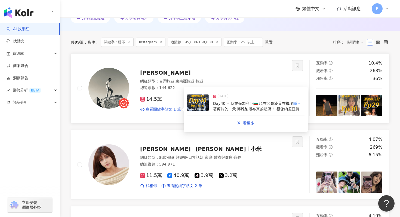
click at [221, 103] on span "Day40下 我在保加利亞🇧🇬 現在又是凌晨在機場" at bounding box center [253, 103] width 80 height 4
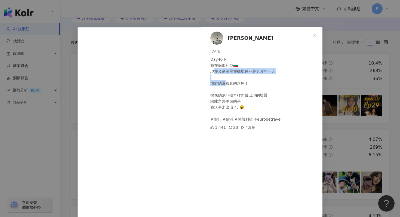
drag, startPoint x: 215, startPoint y: 72, endPoint x: 227, endPoint y: 85, distance: 17.3
click at [227, 85] on div "Day40下 我在保加利亞🇧🇬 現在又是凌晨在機場睡不著剪片的一天 博雅納瀑布真的超屌！ 很像納尼亞傳奇裡面會出現的場景 除此之外更屌的是 我活著走出山了..…" at bounding box center [264, 89] width 108 height 66
click at [229, 98] on div "Day40下 我在保加利亞🇧🇬 現在又是凌晨在機場睡不著剪片的一天 博雅納瀑布真的超屌！ 很像納尼亞傳奇裡面會出現的場景 除此之外更屌的是 我活著走出山了..…" at bounding box center [264, 89] width 108 height 66
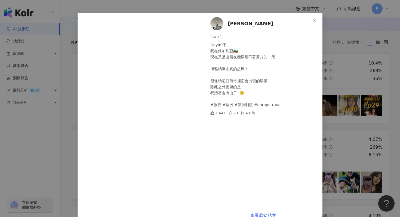
scroll to position [24, 0]
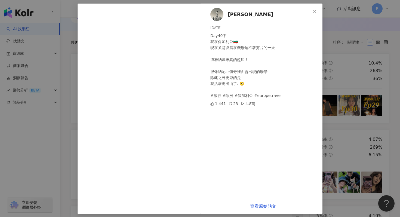
click at [75, 63] on div "曾奕翔 2025/1/31 Day40下 我在保加利亞🇧🇬 現在又是凌晨在機場睡不著剪片的一天 博雅納瀑布真的超屌！ 很像納尼亞傳奇裡面會出現的場景 除此之外…" at bounding box center [200, 108] width 400 height 217
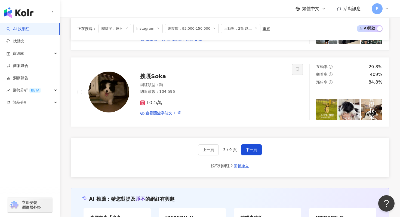
scroll to position [1057, 0]
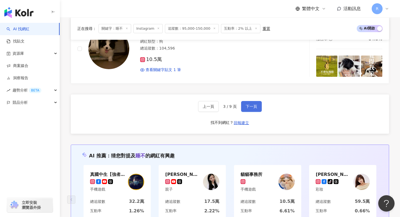
click at [254, 104] on span "下一頁" at bounding box center [251, 106] width 11 height 4
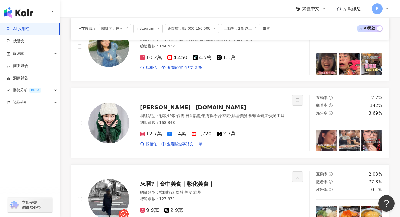
scroll to position [883, 0]
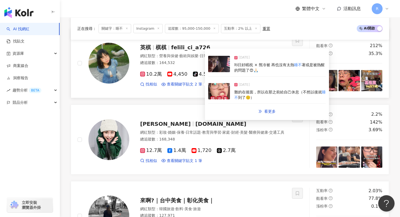
click at [223, 92] on img at bounding box center [219, 91] width 22 height 16
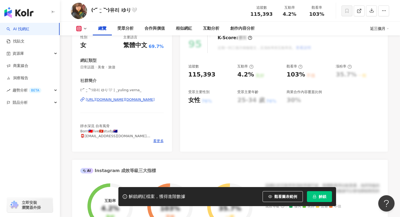
scroll to position [72, 0]
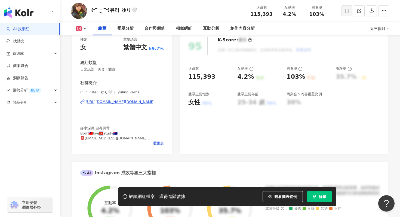
click at [100, 133] on span "靜水深流 自有風骨 Born🇹🇼live🇭🇰study🇦🇺 📮verna7777777@gmail.com Wts📞+852 60122221 @sydney…" at bounding box center [115, 143] width 70 height 34
drag, startPoint x: 112, startPoint y: 92, endPoint x: 137, endPoint y: 91, distance: 25.6
click at [137, 91] on span "(˶‾᷄ ⁻̫ ‾᷅˵)유리 ゆり🤍 | _yuling.verna_" at bounding box center [121, 92] width 83 height 5
copy span "yuling.verna_"
